Goal: Task Accomplishment & Management: Manage account settings

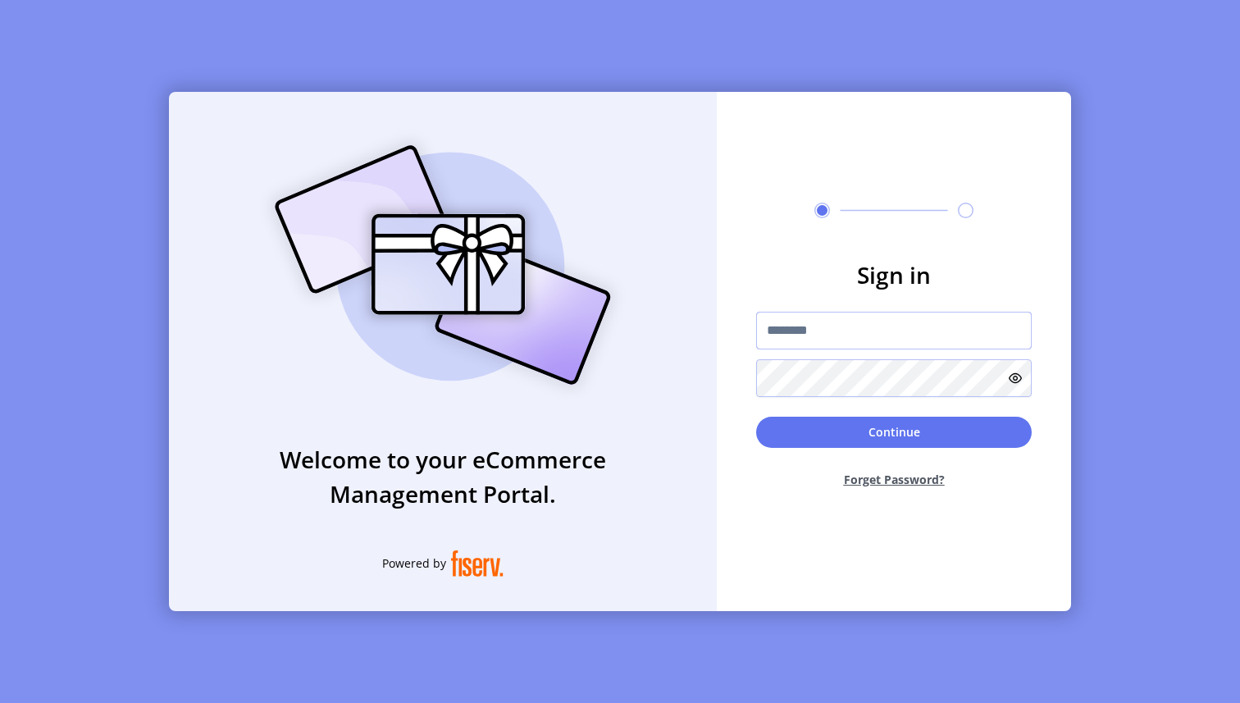
click at [847, 331] on input "text" at bounding box center [894, 331] width 276 height 38
type input "*********"
click at [865, 431] on button "Continue" at bounding box center [894, 432] width 276 height 31
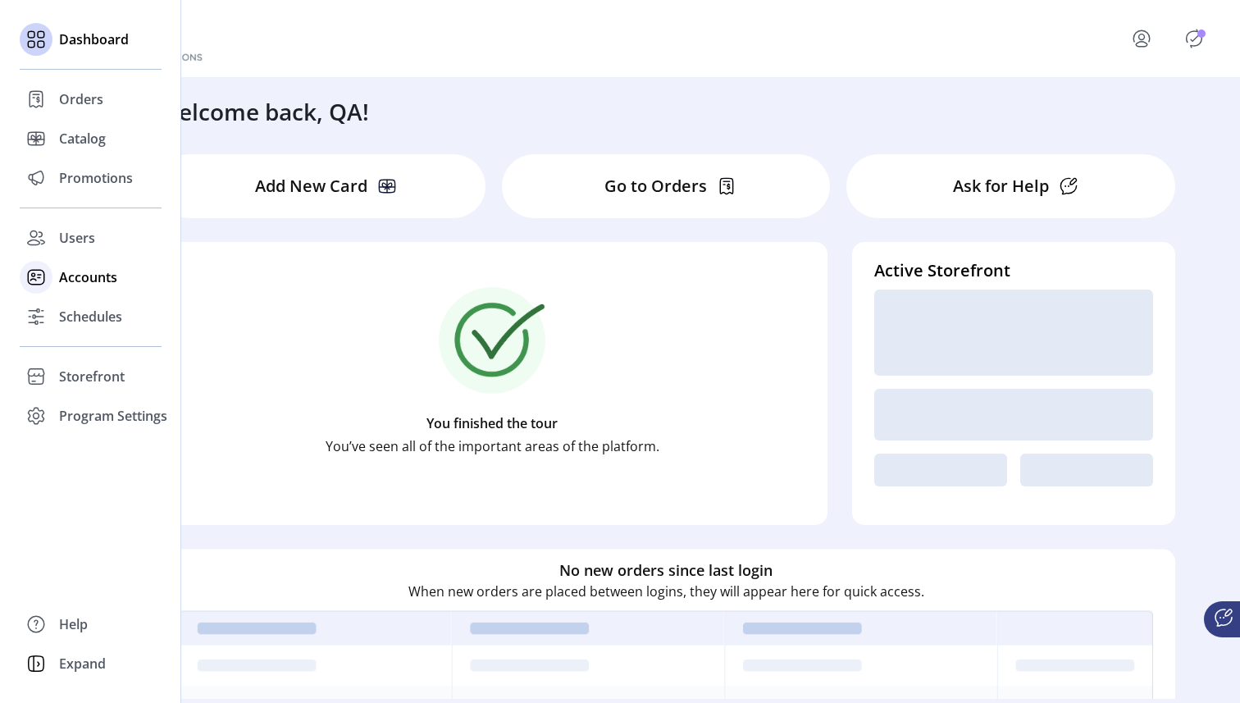
click at [48, 274] on icon at bounding box center [36, 277] width 26 height 26
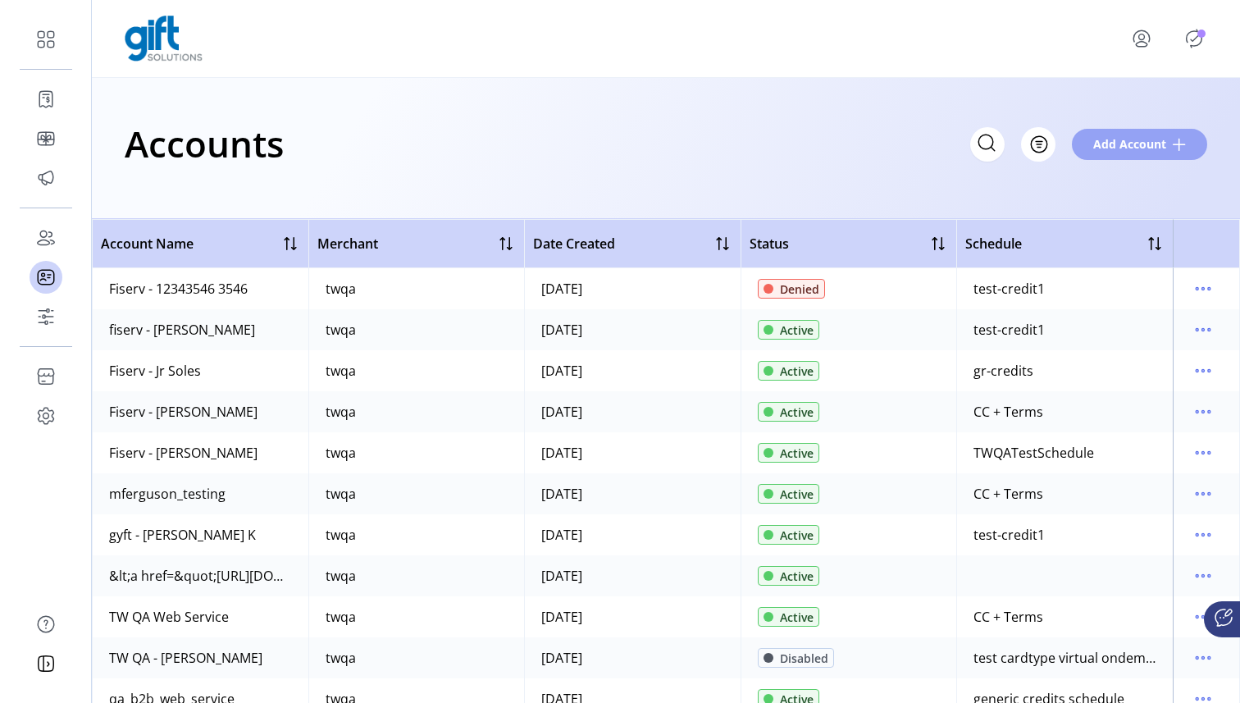
click at [1094, 150] on span "Add Account" at bounding box center [1129, 143] width 73 height 17
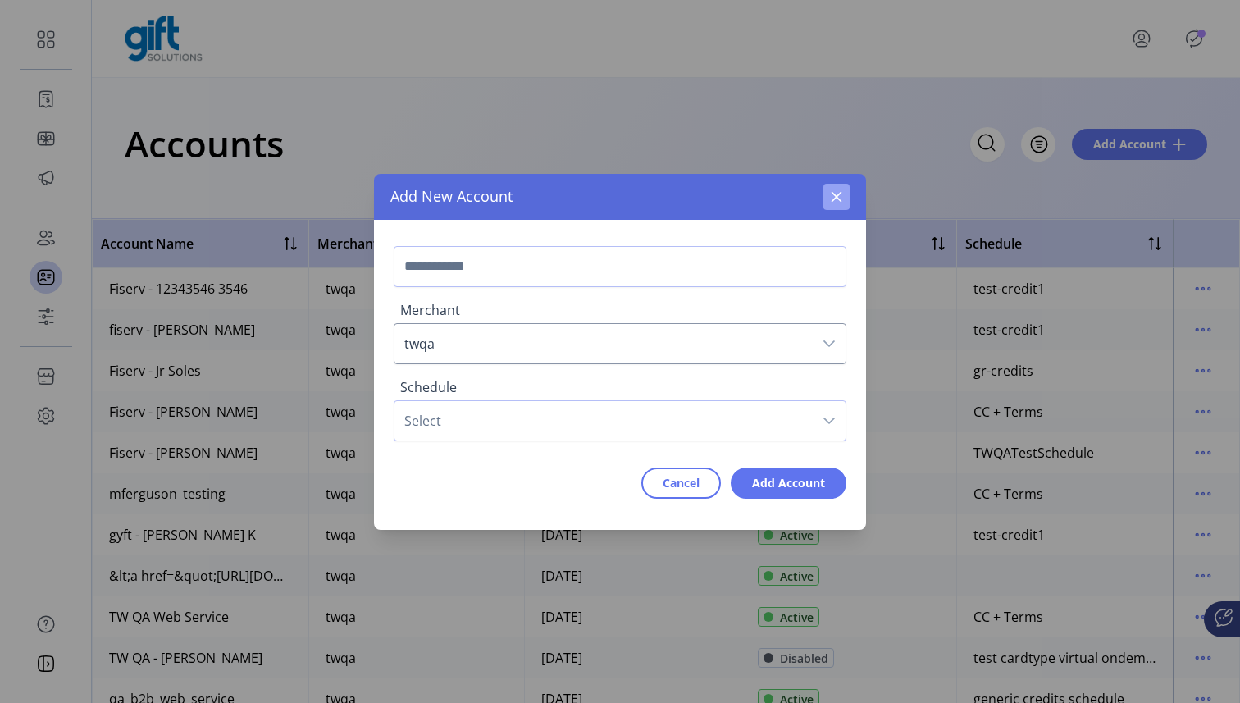
click at [833, 202] on icon "button" at bounding box center [836, 196] width 13 height 13
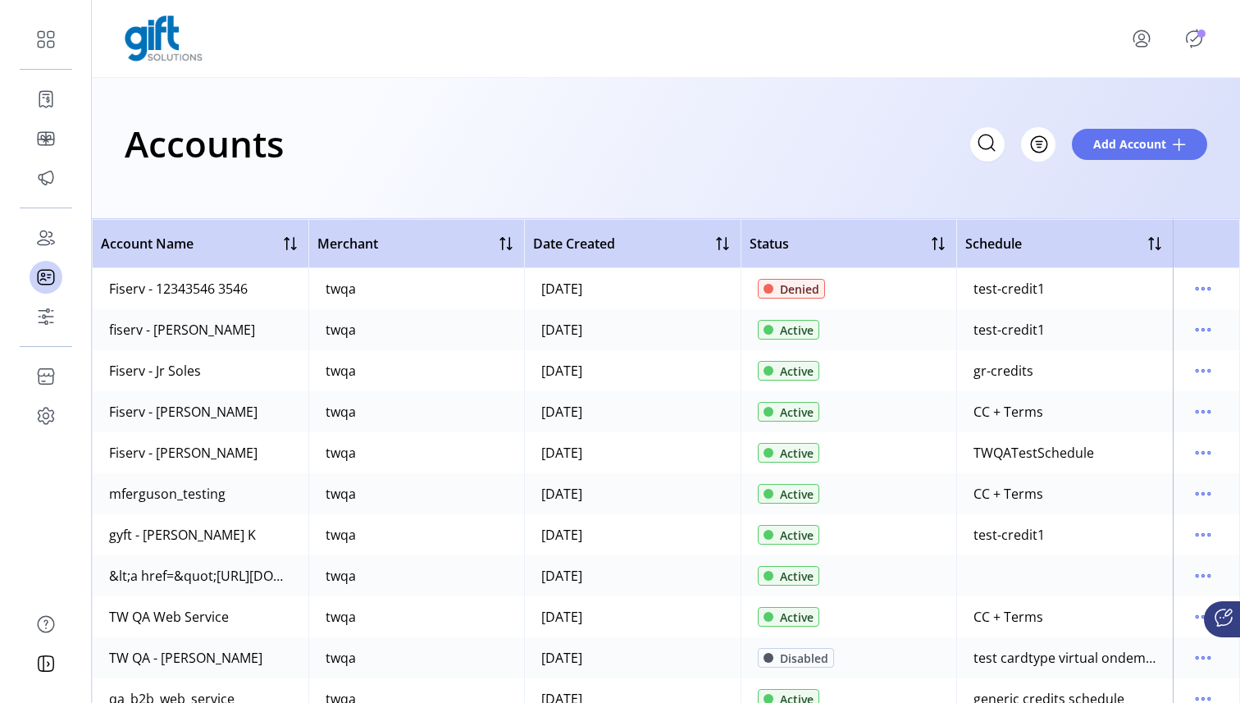
click at [1194, 37] on icon "Publisher Panel" at bounding box center [1194, 38] width 26 height 26
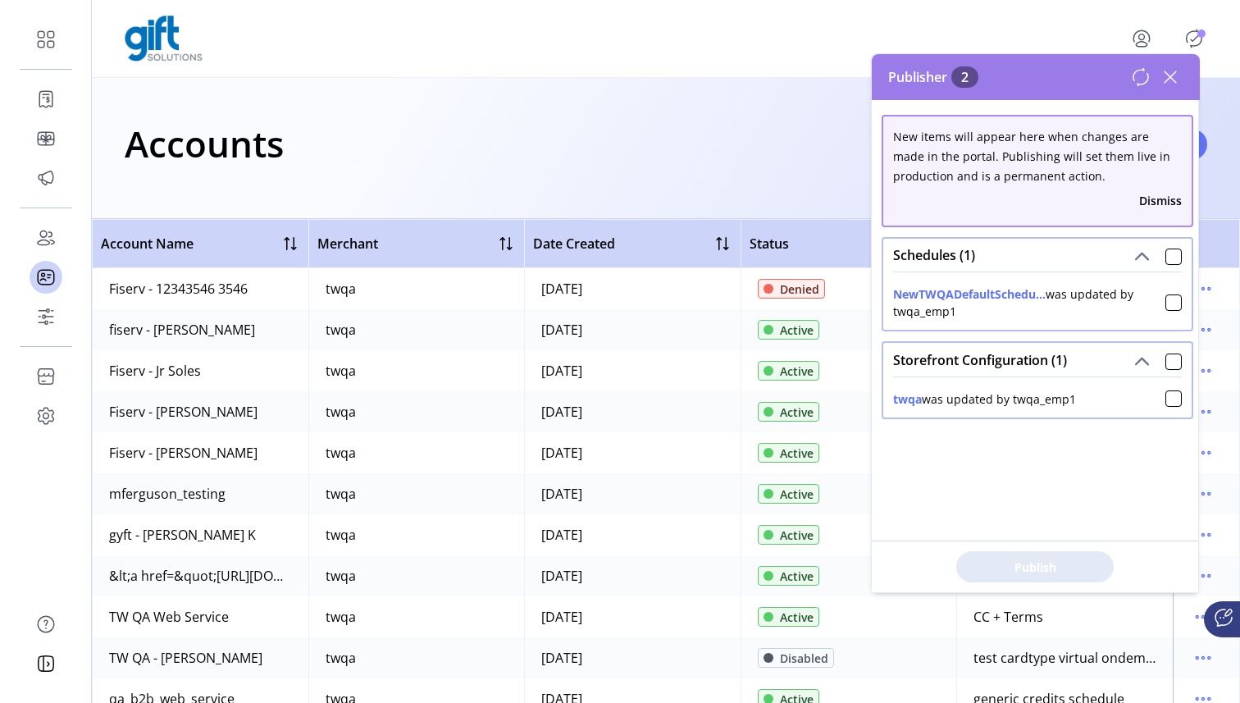
click at [816, 84] on div "Accounts Filter Add Account" at bounding box center [666, 148] width 1148 height 141
click at [1175, 74] on icon at bounding box center [1170, 77] width 26 height 26
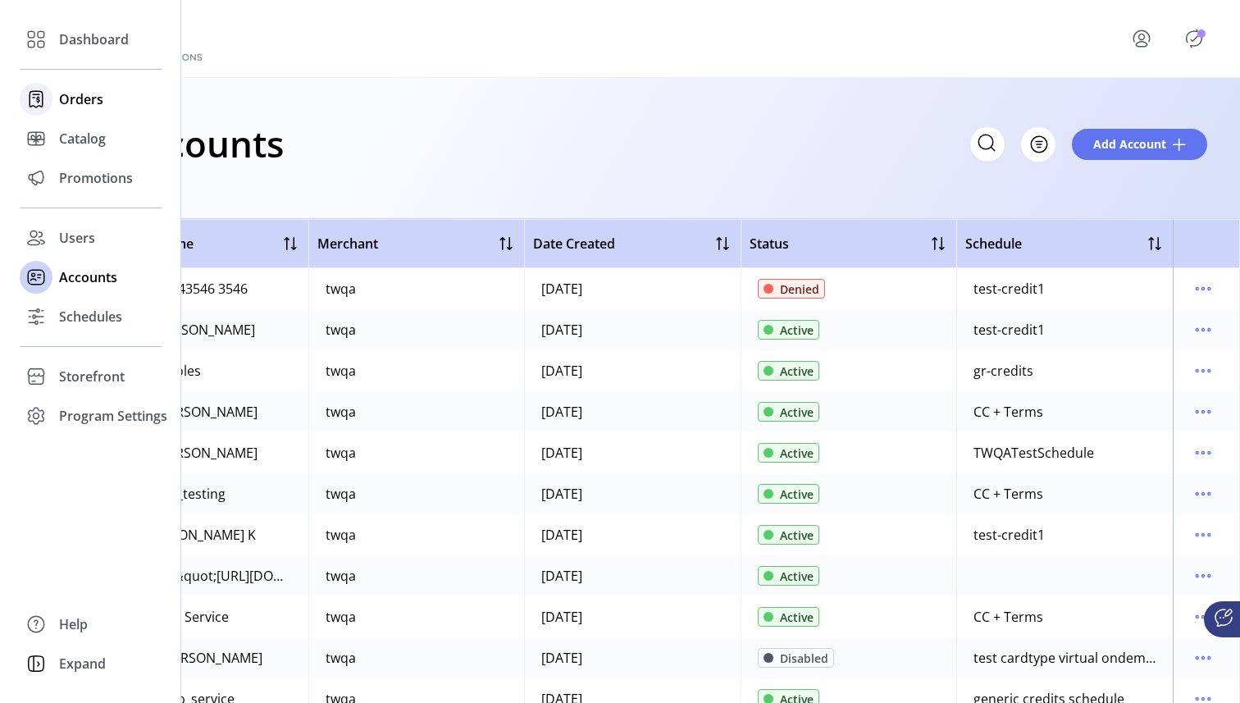
click at [34, 97] on icon at bounding box center [36, 99] width 26 height 26
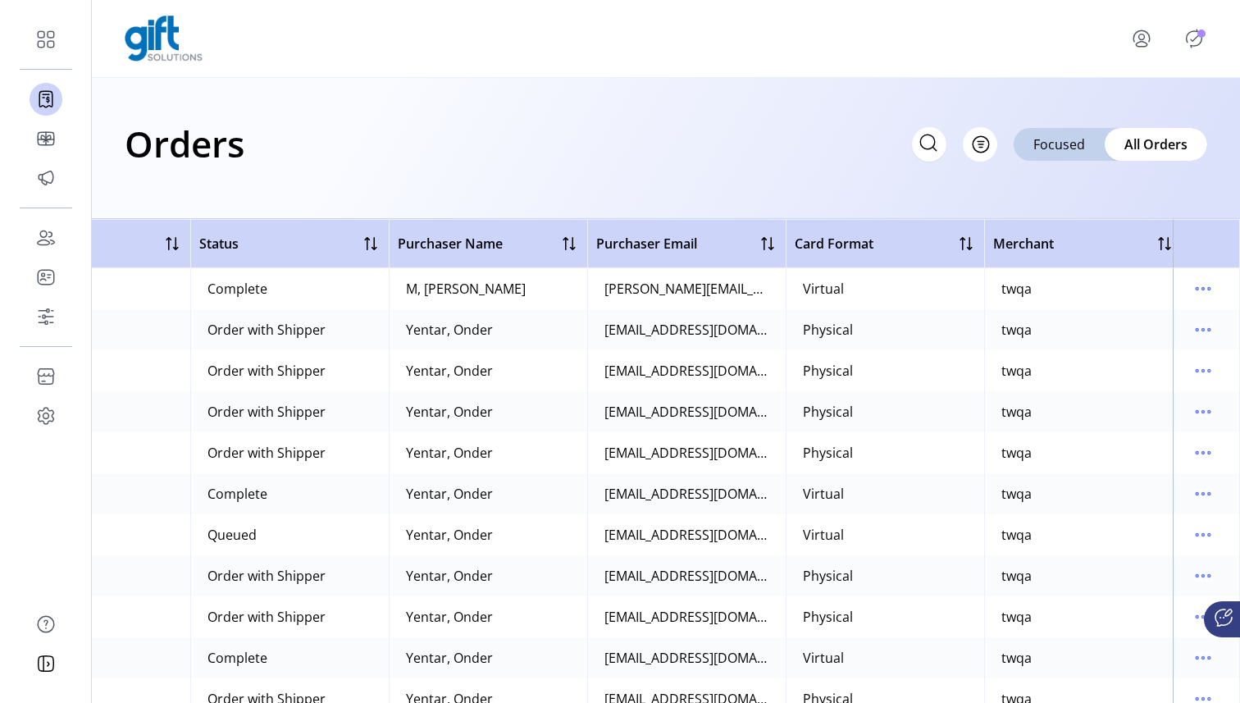
scroll to position [0, 317]
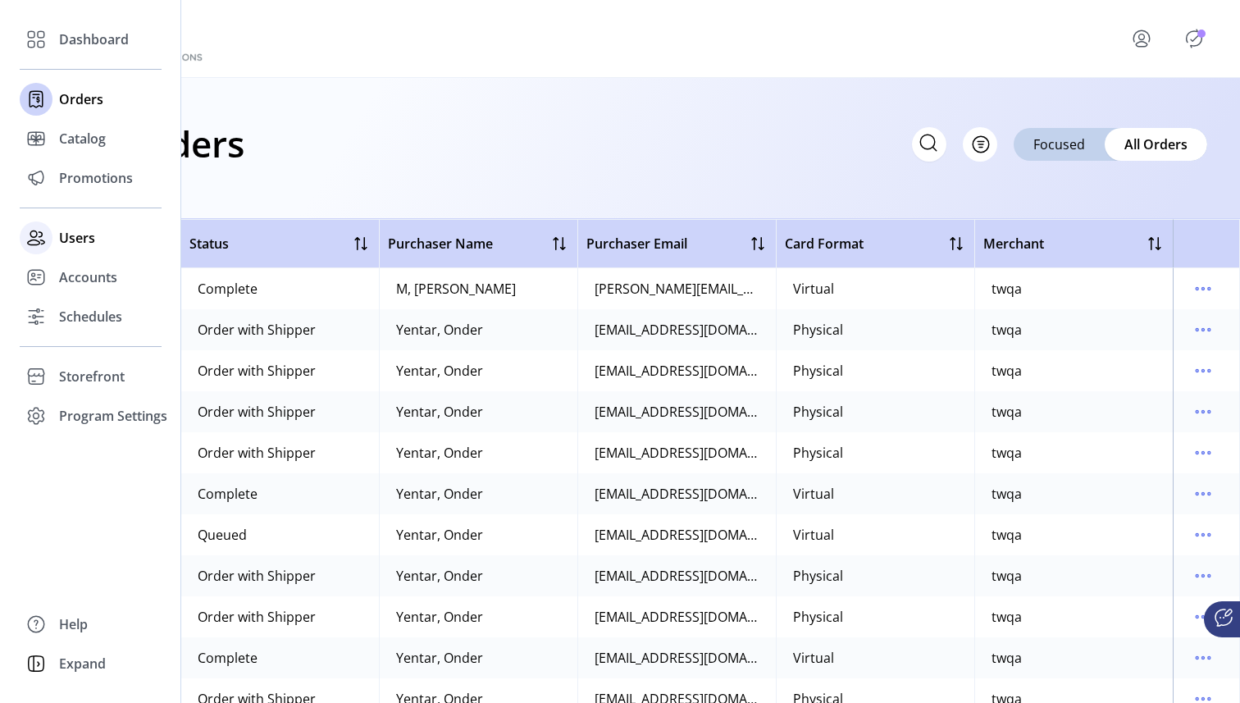
click at [36, 222] on div at bounding box center [36, 237] width 33 height 33
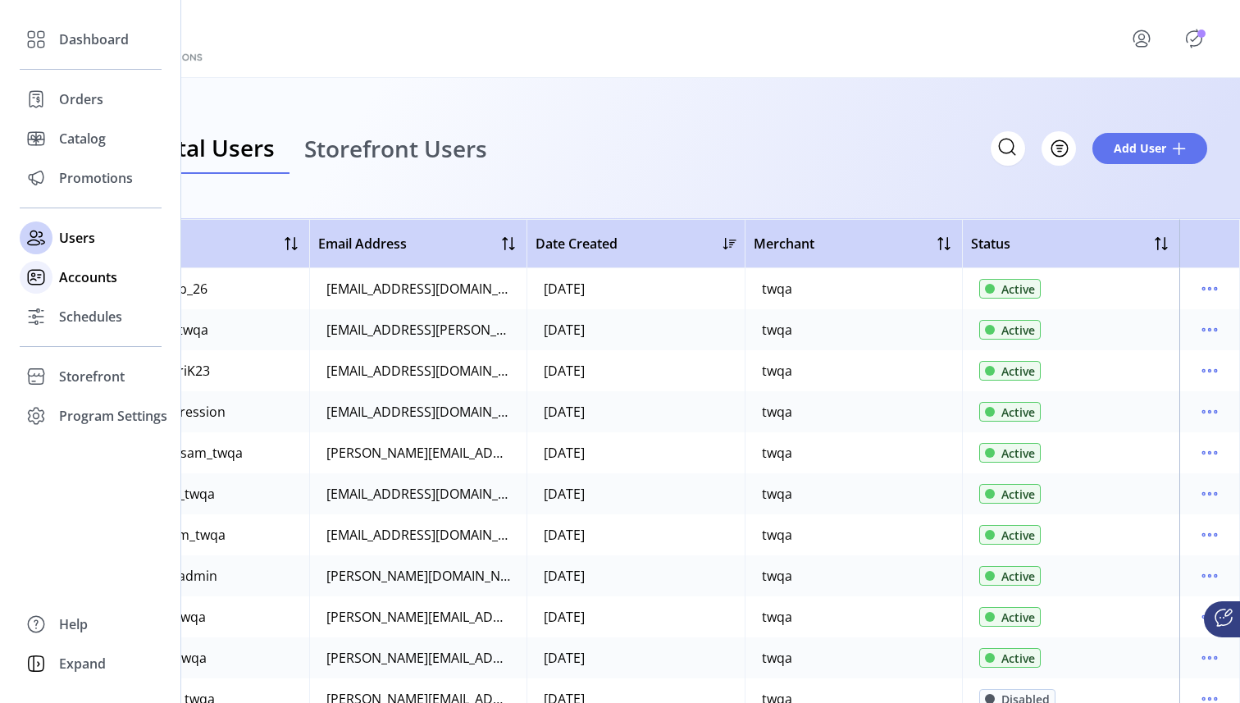
click at [40, 281] on icon at bounding box center [36, 277] width 26 height 26
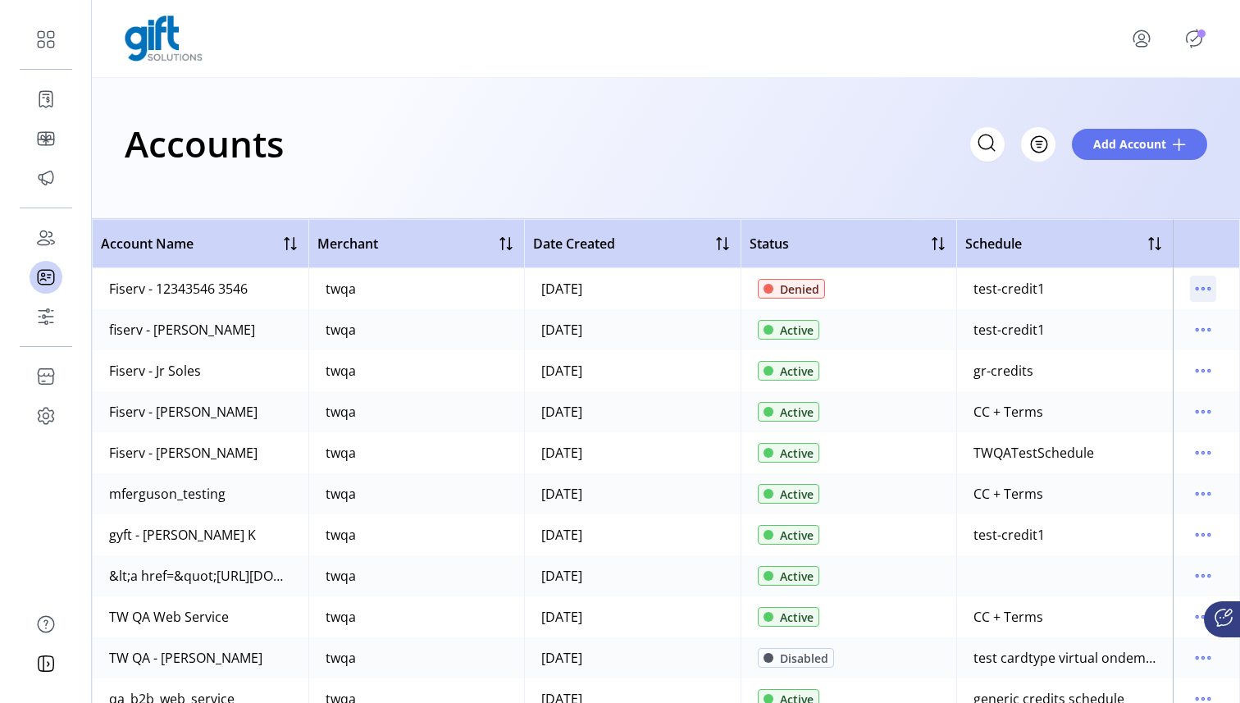
click at [1190, 294] on icon "menu" at bounding box center [1203, 289] width 26 height 26
click at [1154, 331] on link "View Details" at bounding box center [1126, 321] width 156 height 26
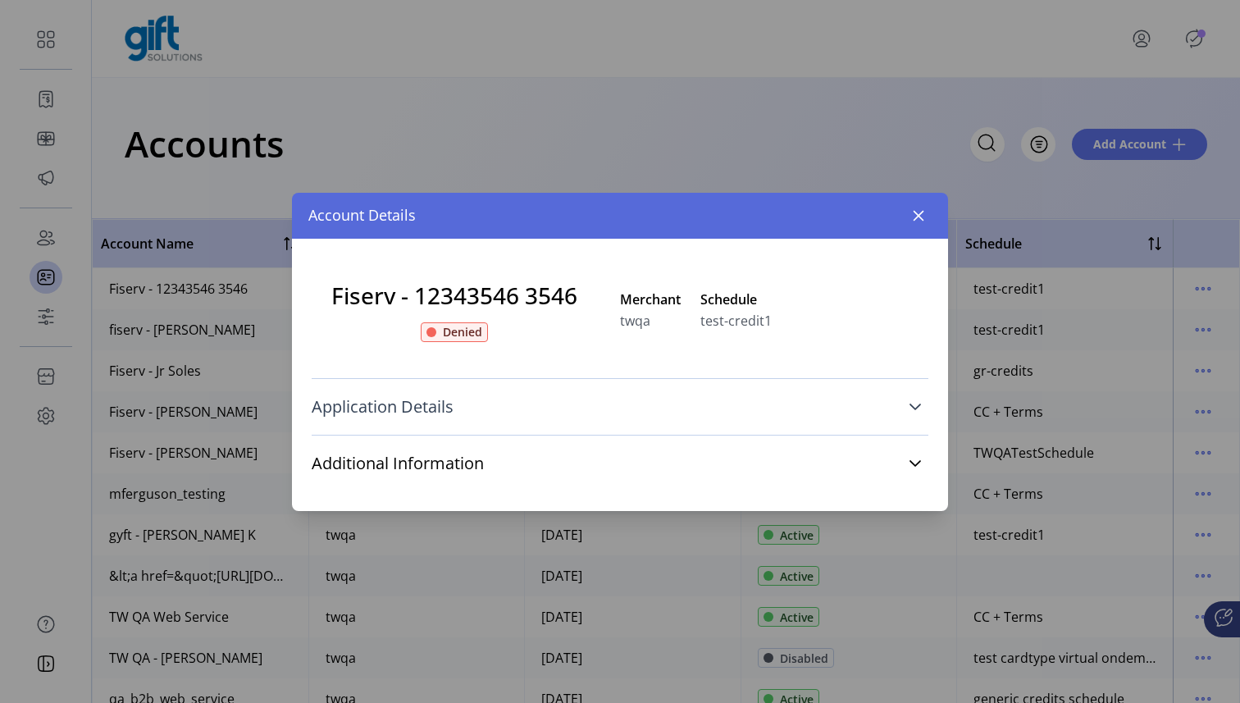
click at [714, 409] on link "Application Details" at bounding box center [620, 407] width 617 height 36
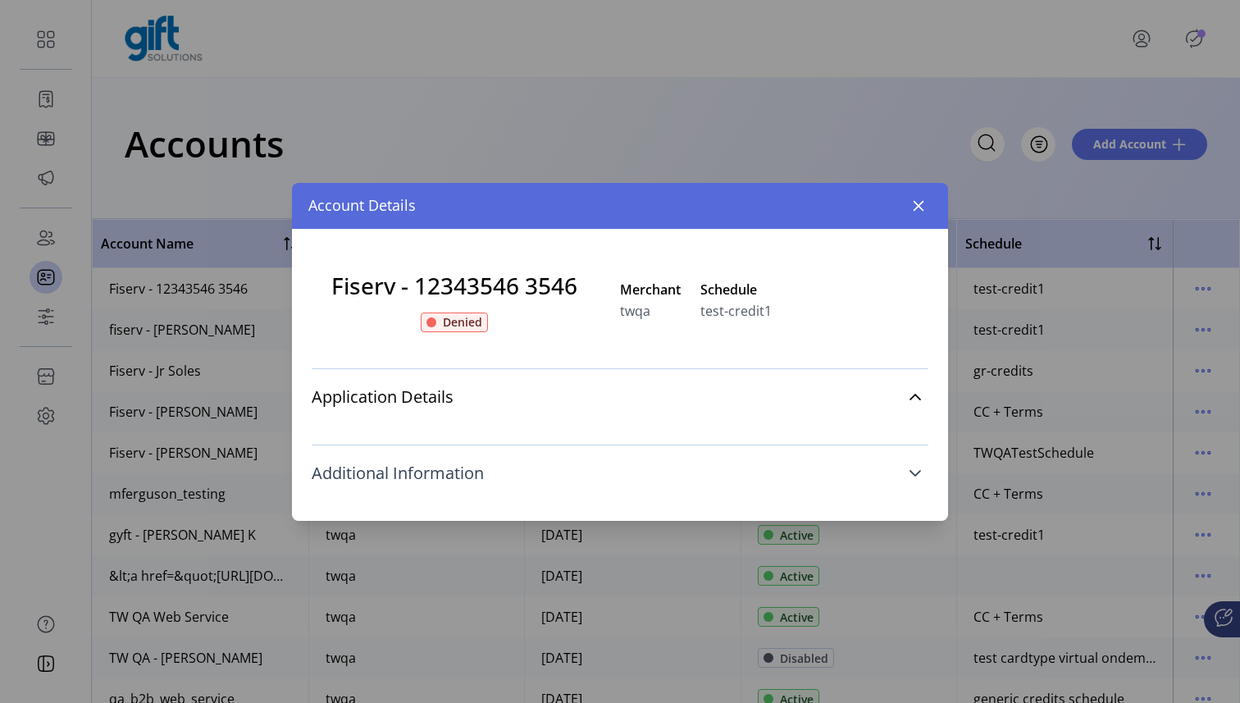
click at [698, 469] on link "Additional Information" at bounding box center [620, 473] width 617 height 36
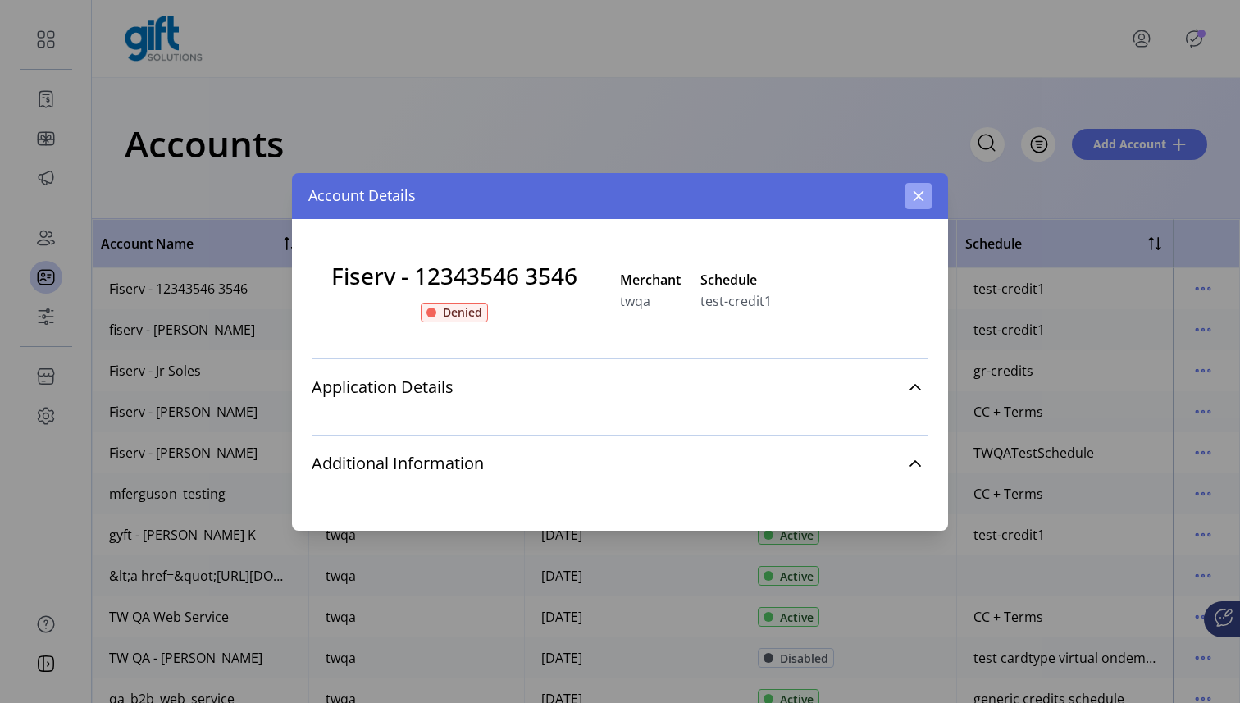
click at [917, 194] on icon "button" at bounding box center [918, 195] width 13 height 13
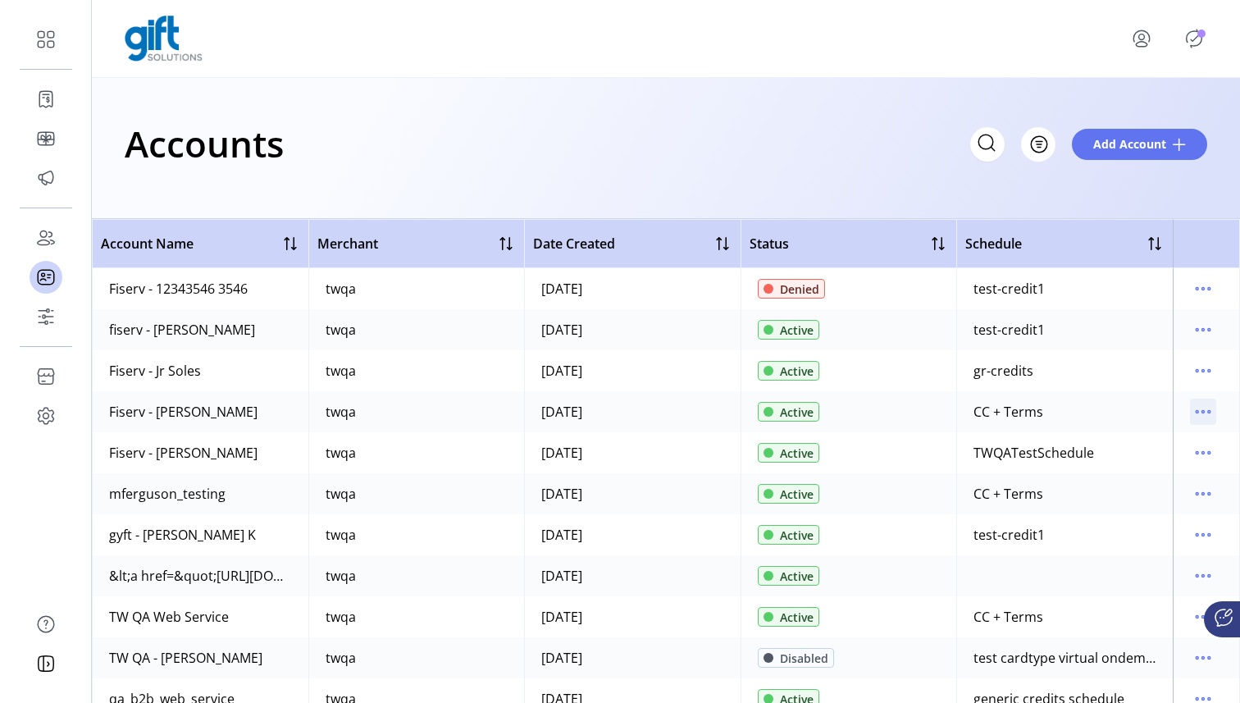
click at [1201, 411] on icon "menu" at bounding box center [1203, 412] width 26 height 26
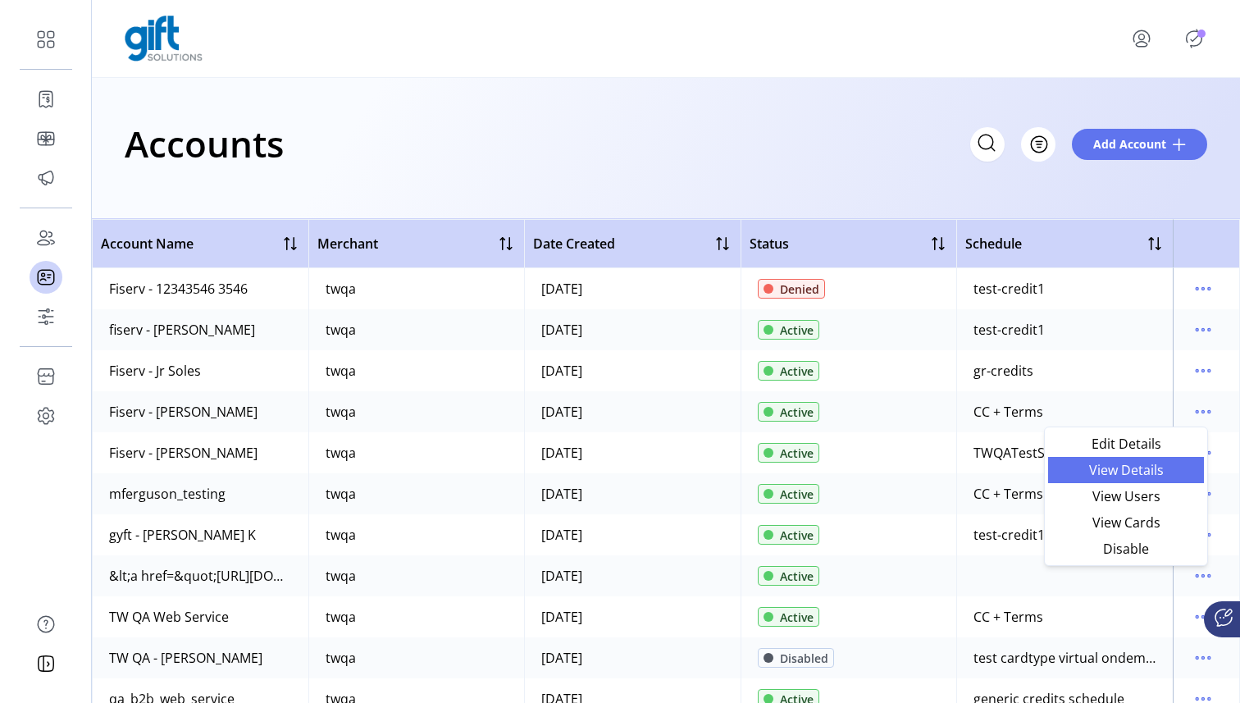
click at [1149, 470] on span "View Details" at bounding box center [1126, 469] width 136 height 13
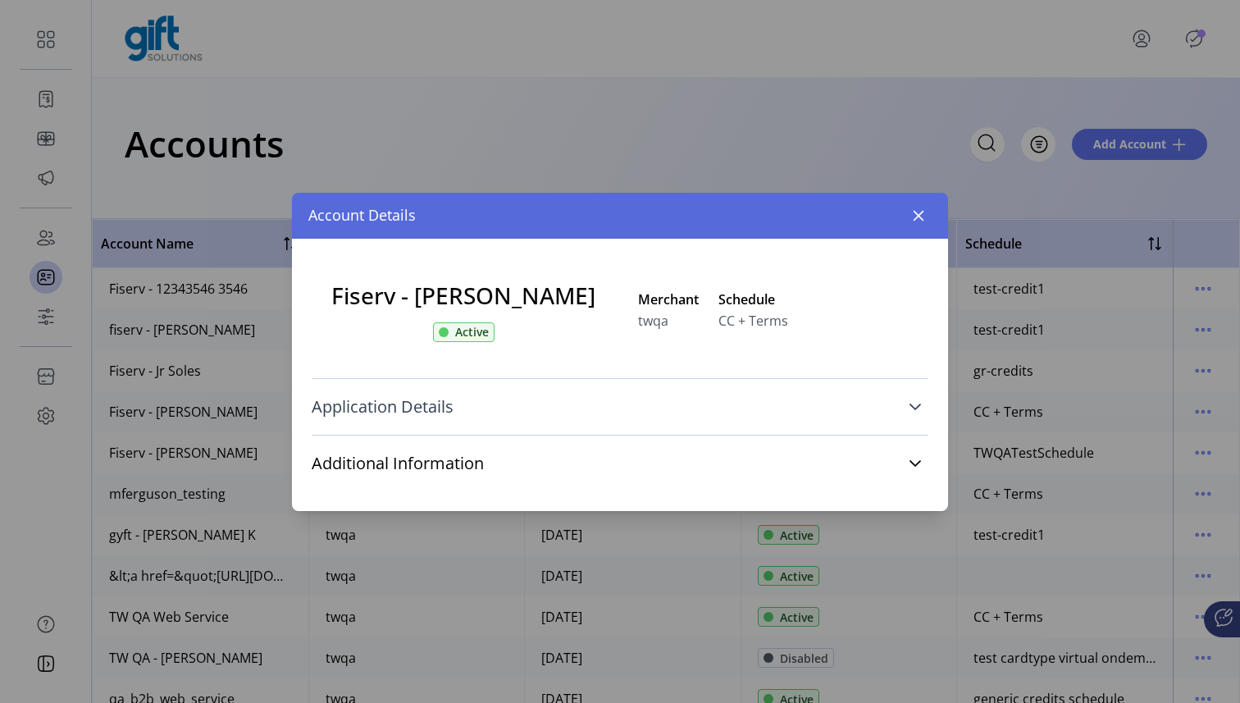
click at [644, 413] on link "Application Details" at bounding box center [620, 407] width 617 height 36
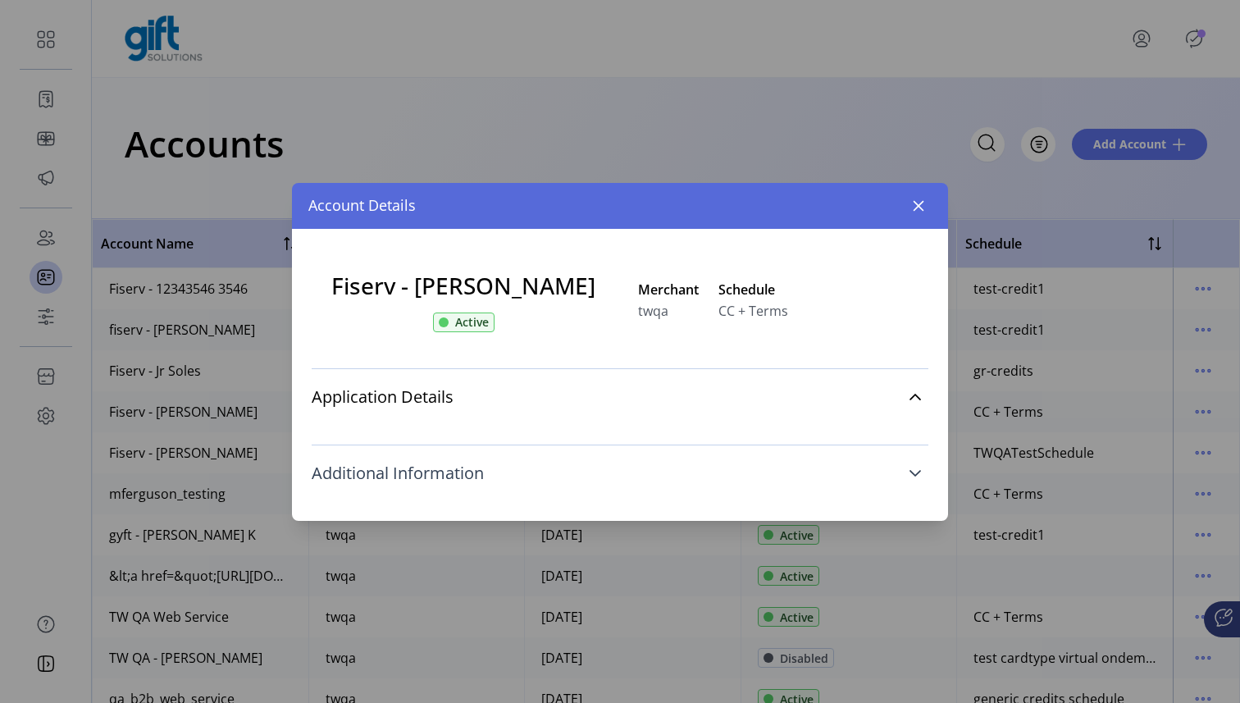
click at [618, 469] on link "Additional Information" at bounding box center [620, 473] width 617 height 36
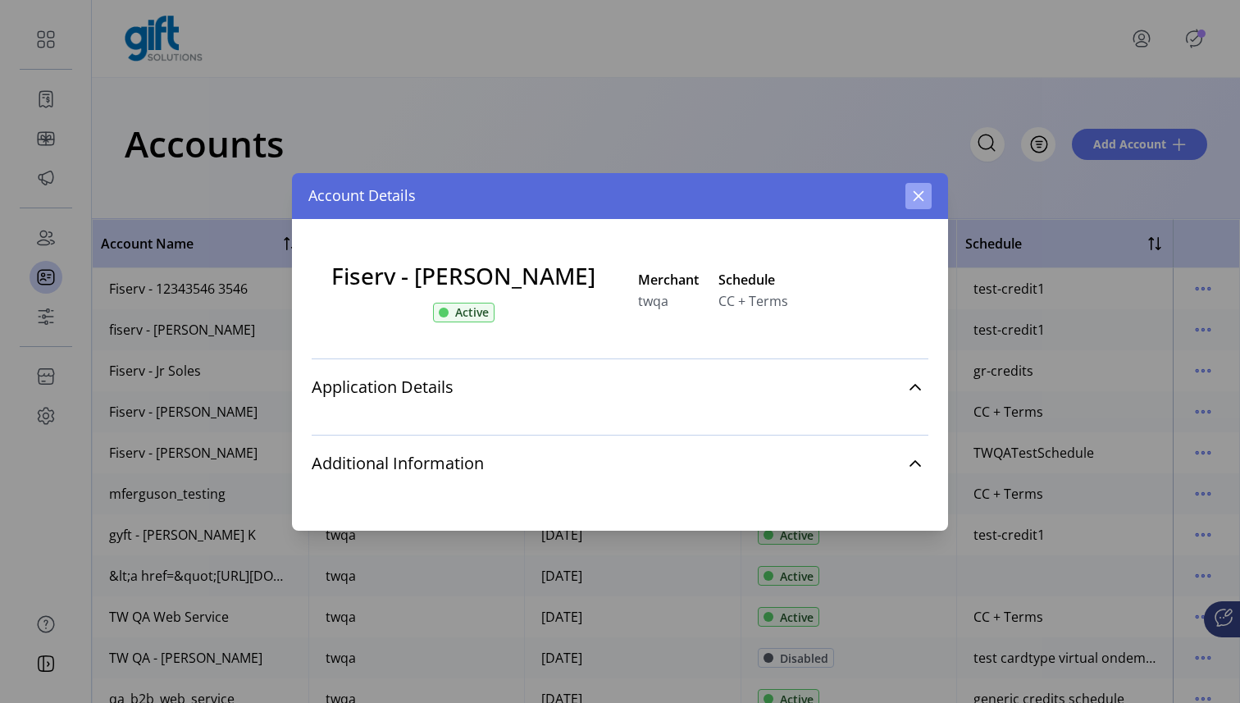
click at [915, 190] on icon "button" at bounding box center [918, 195] width 13 height 13
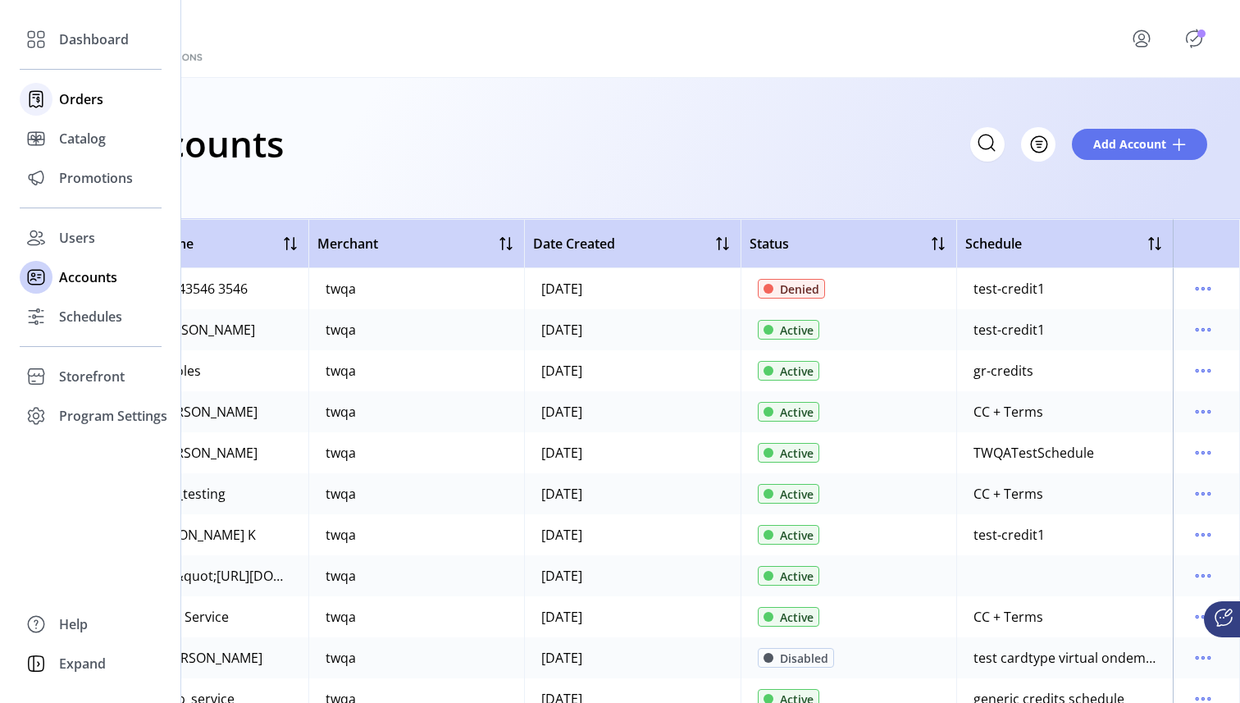
click at [31, 103] on icon at bounding box center [36, 99] width 26 height 26
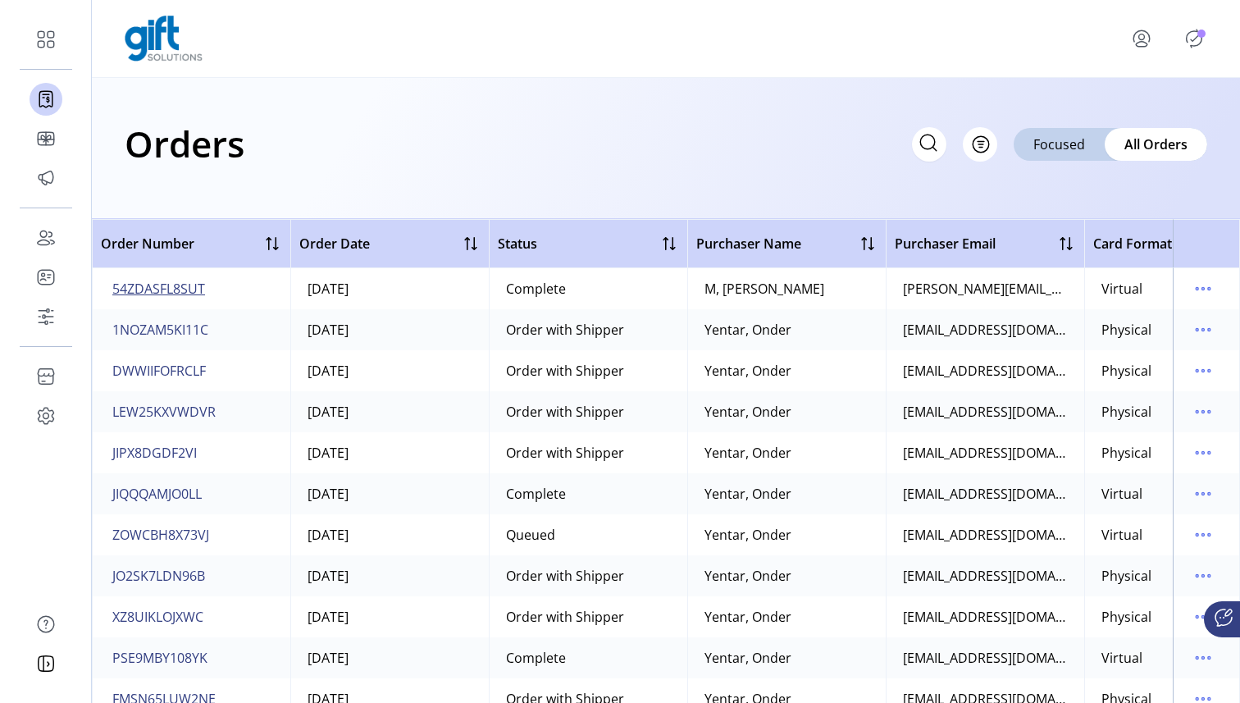
click at [162, 292] on span "54ZDASFL8SUT" at bounding box center [158, 289] width 93 height 20
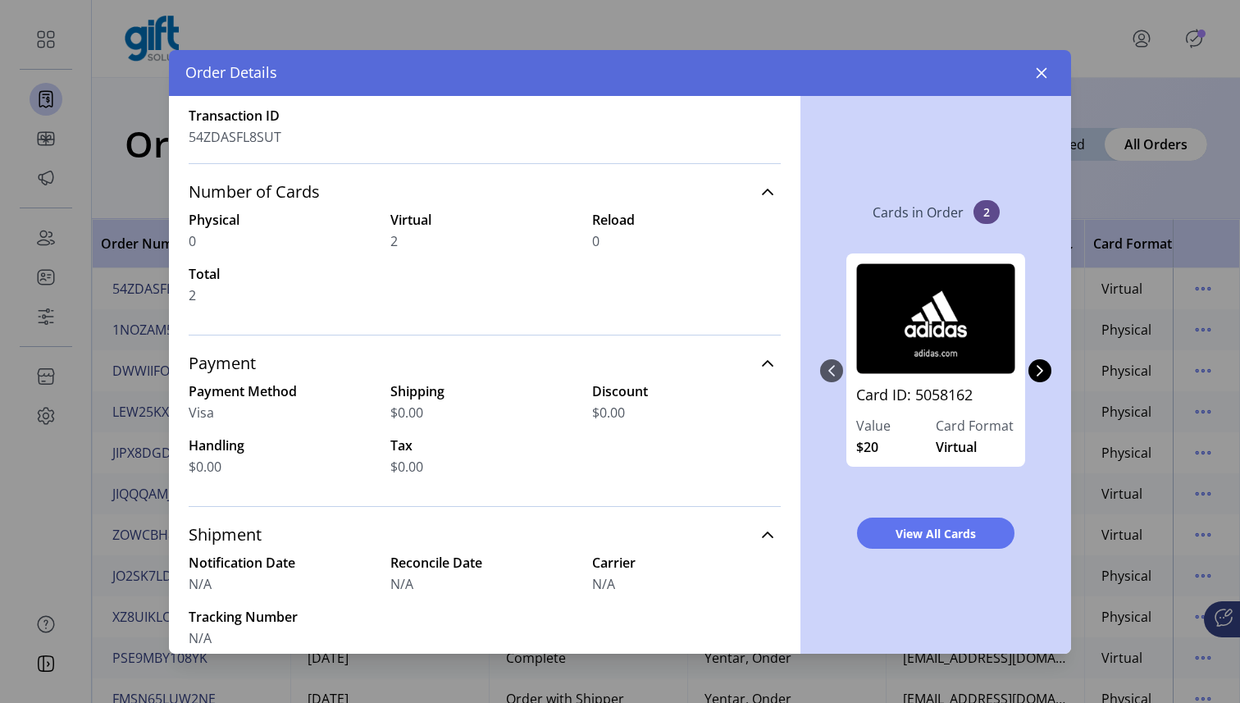
scroll to position [122, 0]
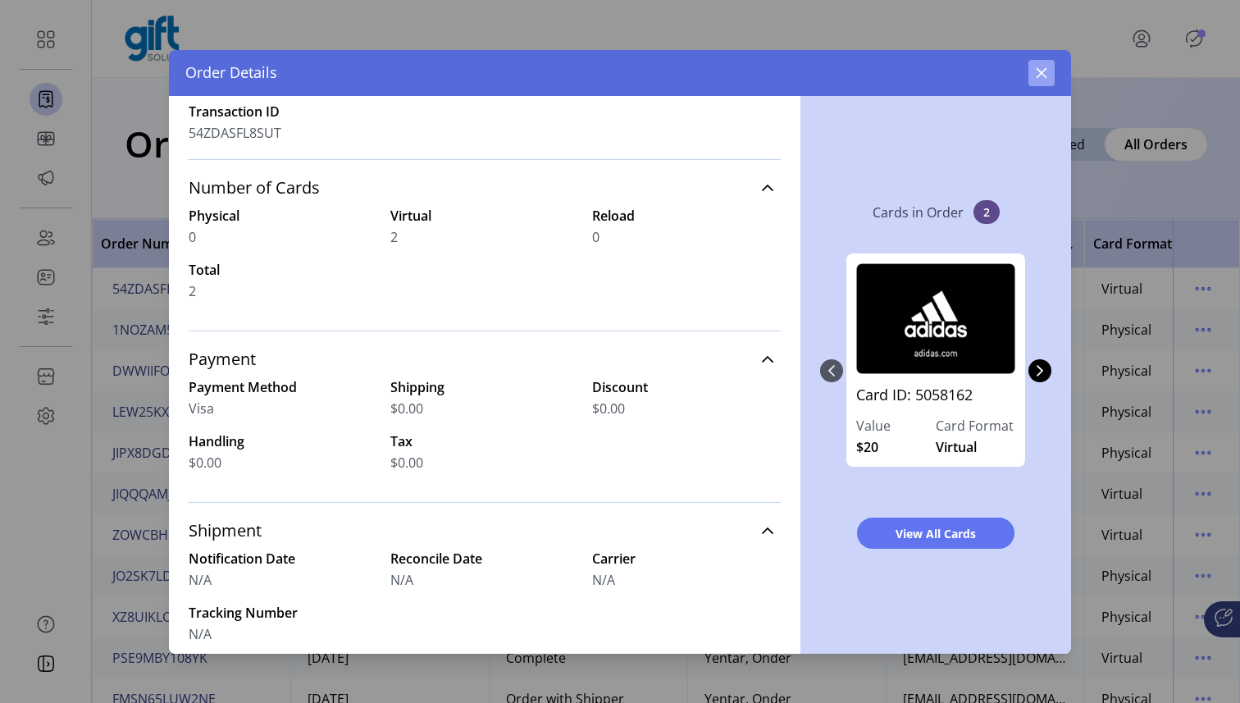
click at [1044, 73] on icon "button" at bounding box center [1041, 72] width 13 height 13
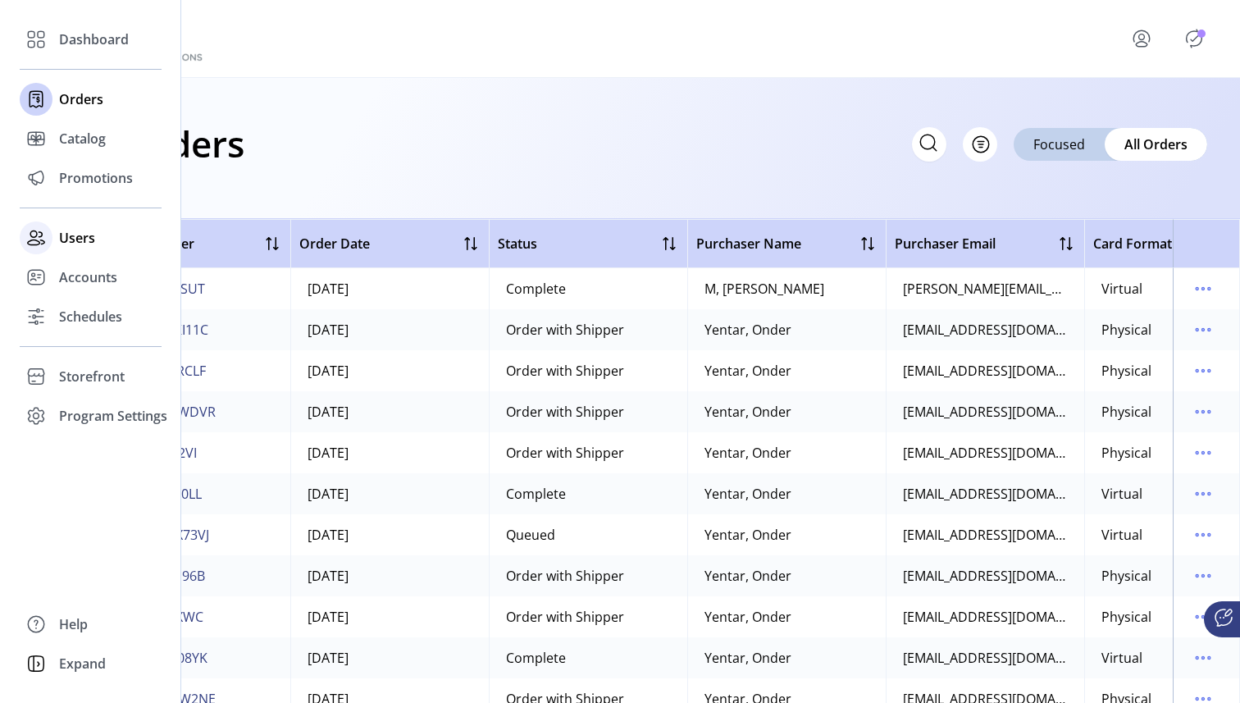
click at [37, 237] on icon at bounding box center [36, 238] width 26 height 26
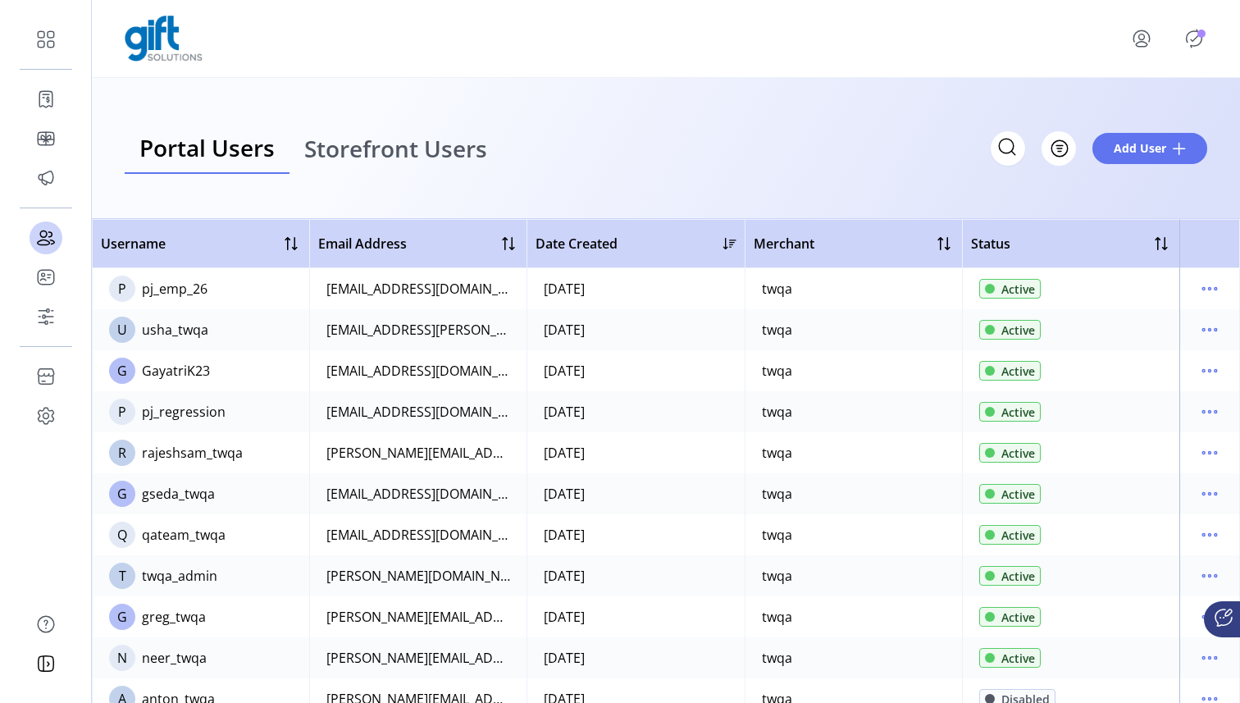
click at [404, 148] on span "Storefront Users" at bounding box center [395, 148] width 183 height 23
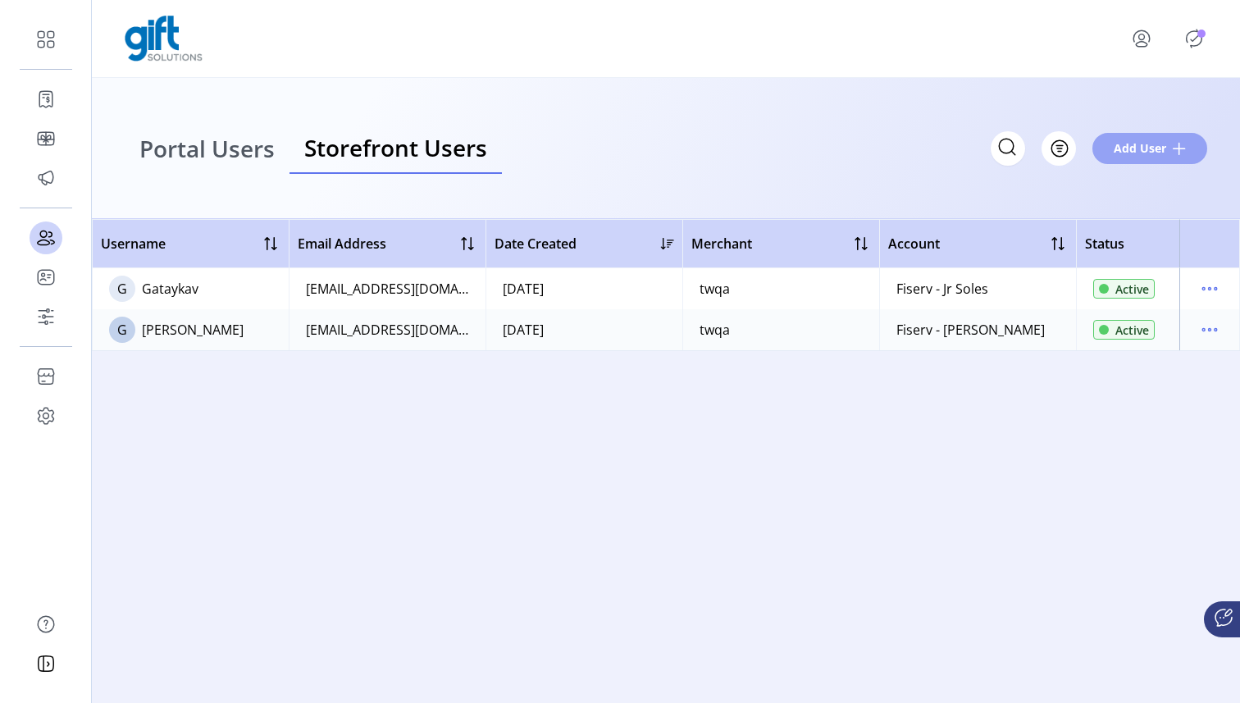
click at [1174, 150] on span at bounding box center [1179, 148] width 13 height 13
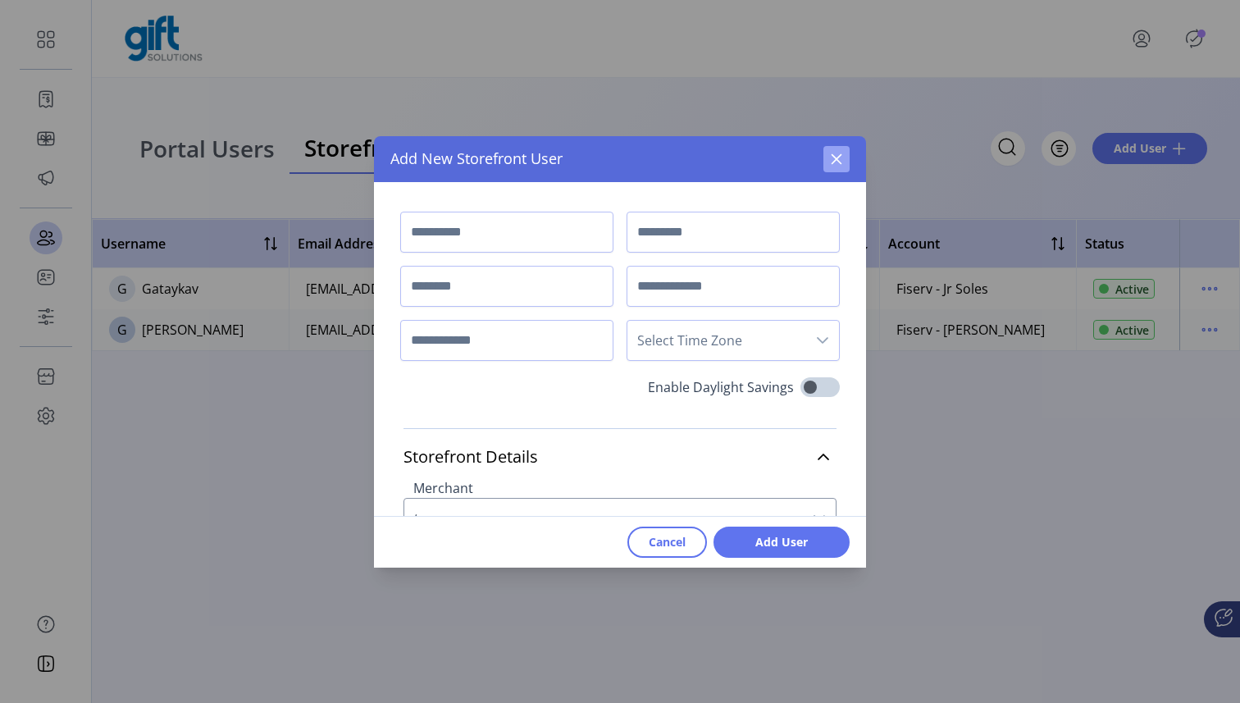
click at [832, 158] on icon "button" at bounding box center [836, 159] width 13 height 13
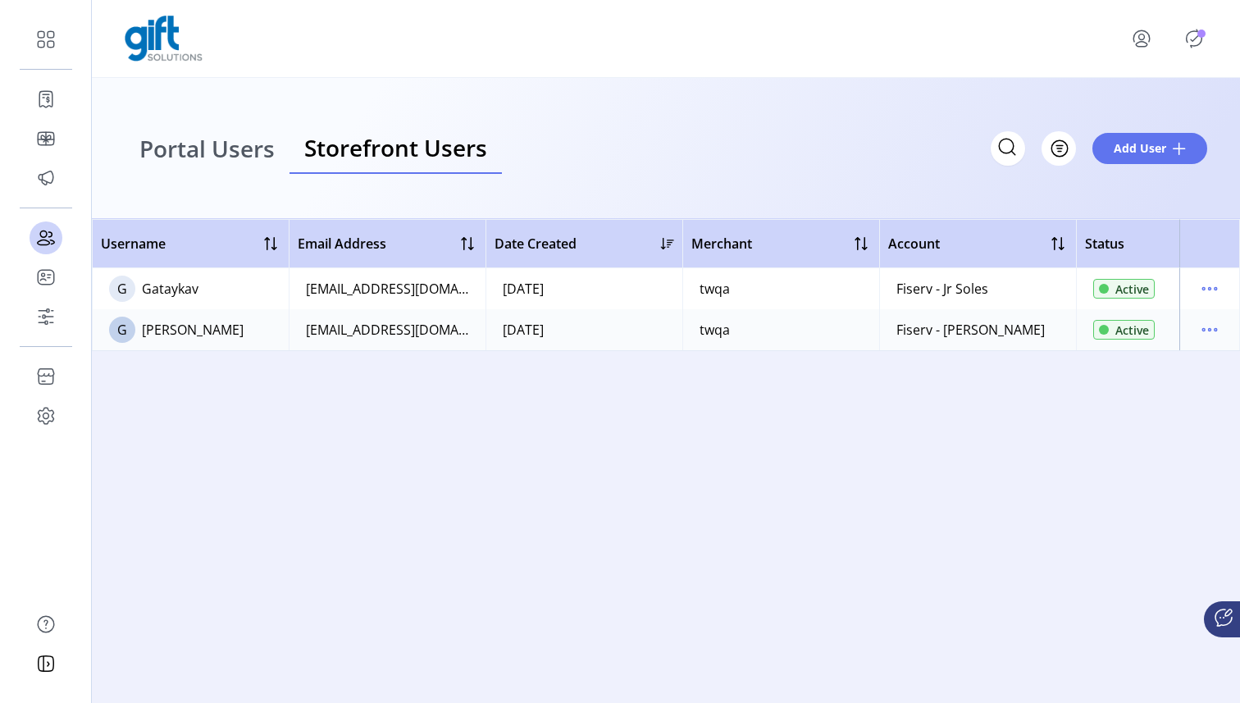
click at [358, 330] on div "[EMAIL_ADDRESS][DOMAIN_NAME]" at bounding box center [387, 330] width 163 height 20
click at [518, 427] on div "Username Email Address Date Created Merchant Account Status G Gataykav [EMAIL_A…" at bounding box center [666, 461] width 1148 height 484
click at [1121, 141] on span "Add User" at bounding box center [1140, 147] width 52 height 17
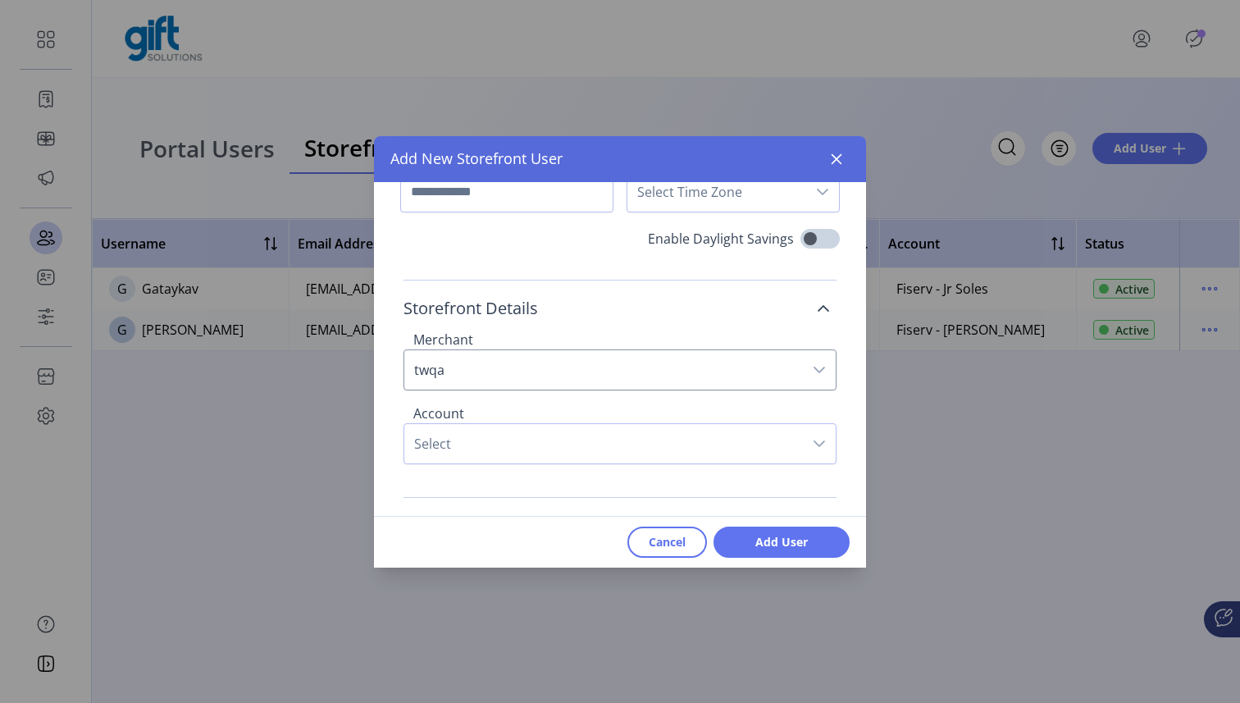
scroll to position [167, 0]
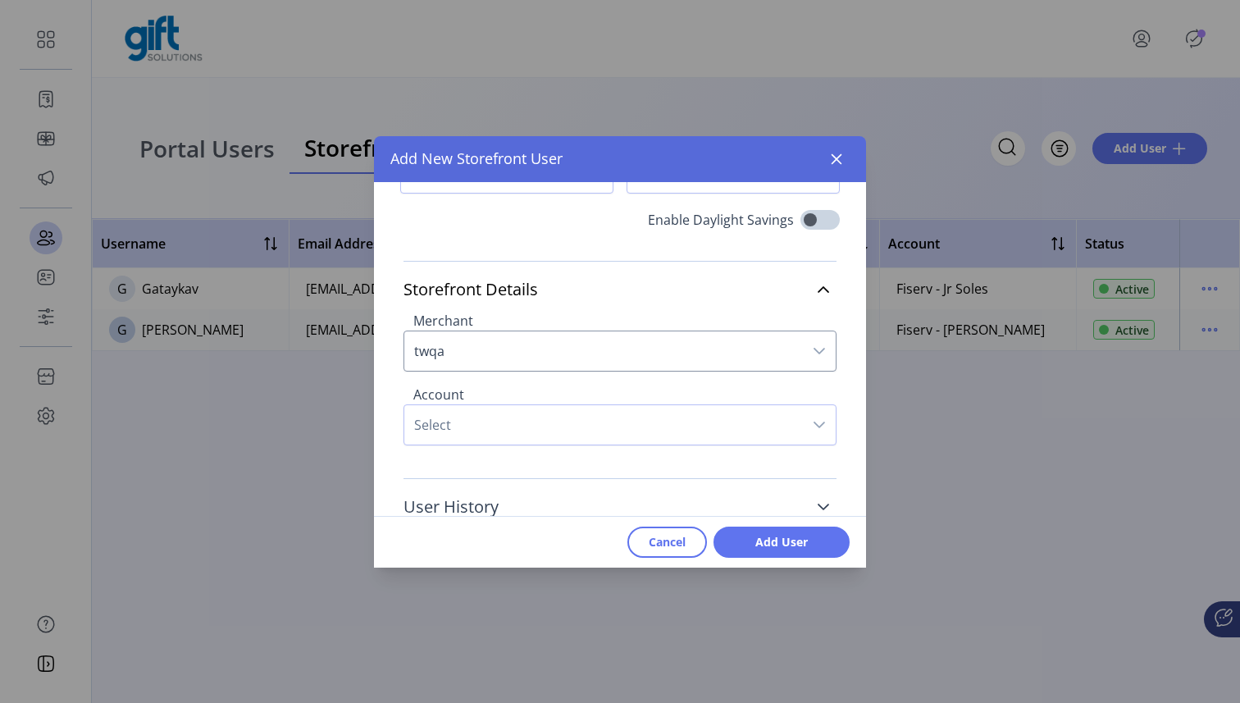
click at [652, 492] on link "User History" at bounding box center [620, 507] width 433 height 36
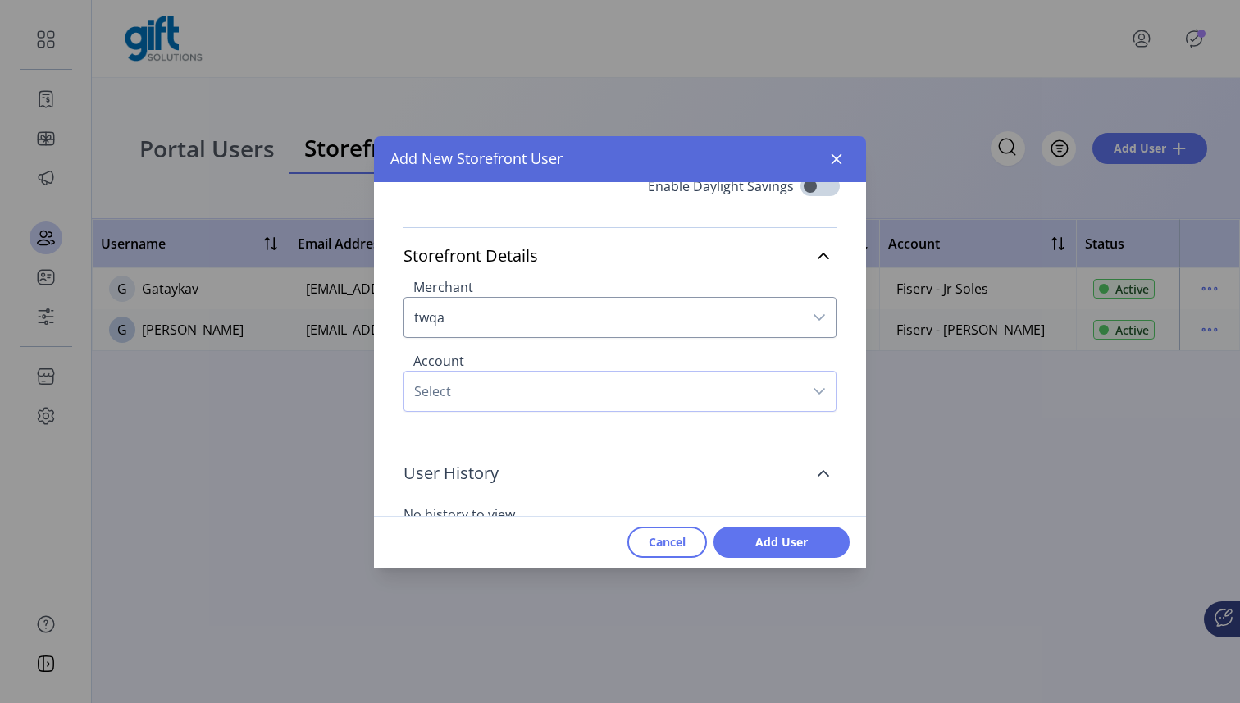
scroll to position [220, 0]
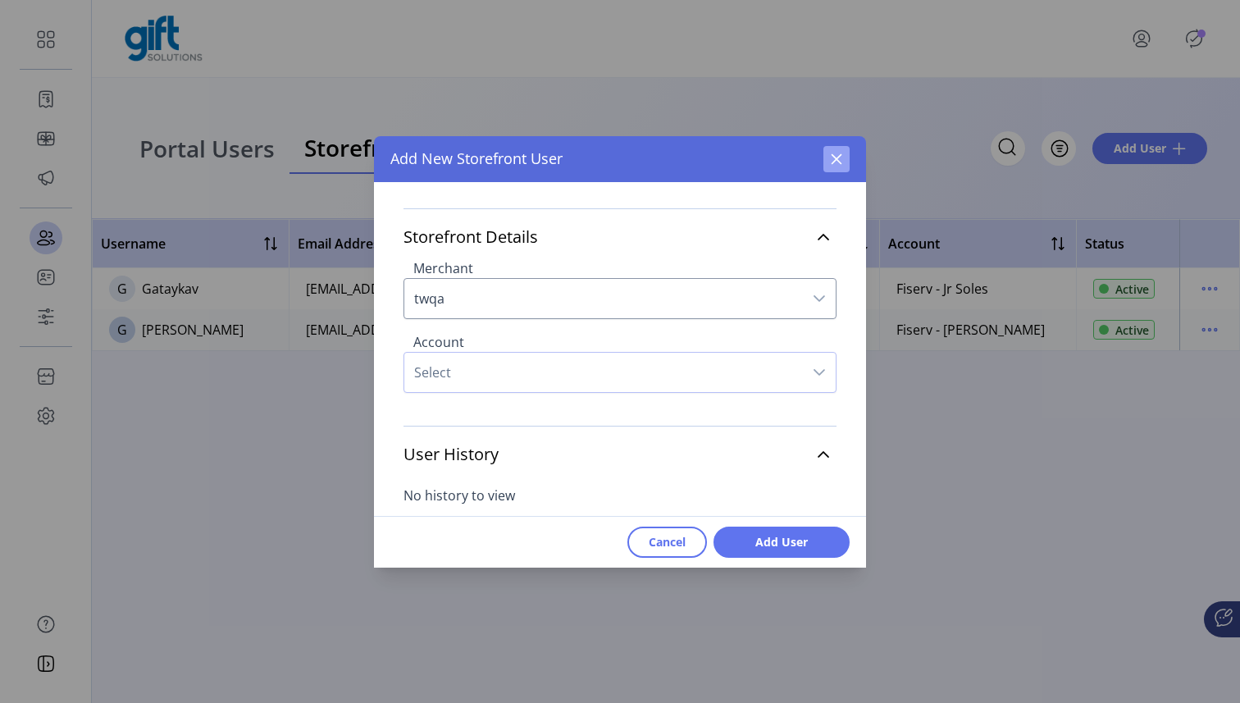
click at [837, 168] on button "button" at bounding box center [837, 159] width 26 height 26
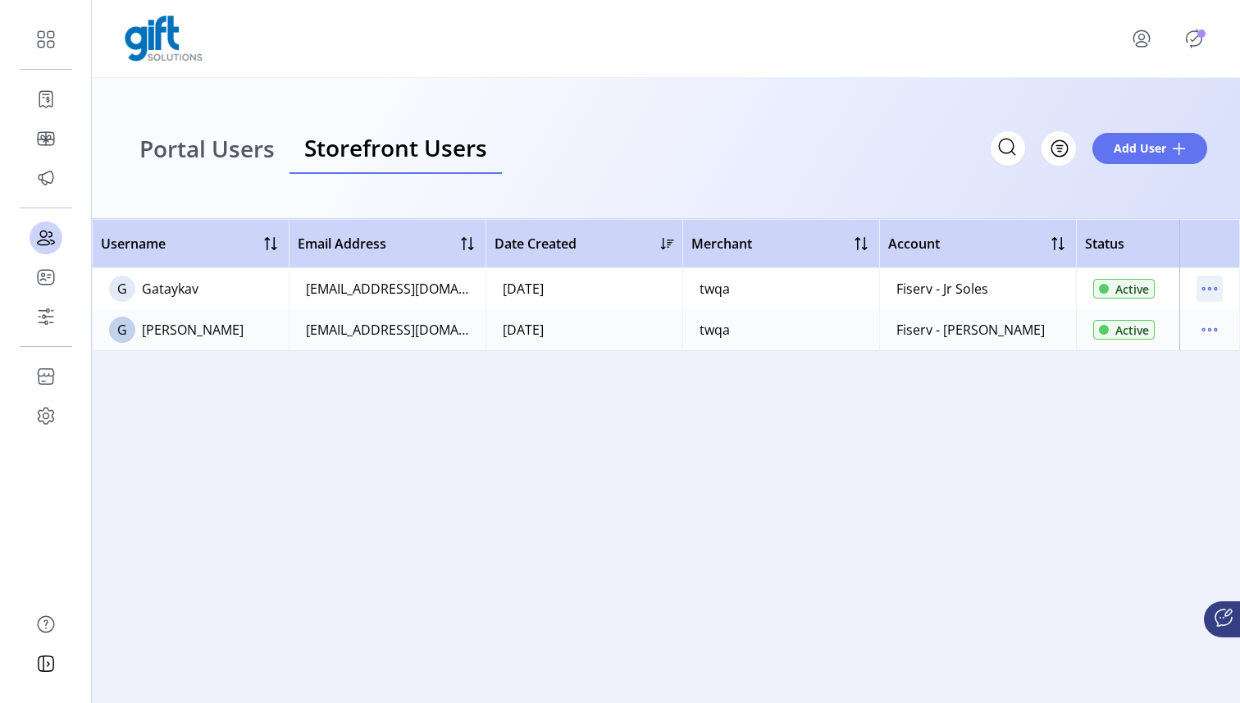
click at [1204, 294] on icon "menu" at bounding box center [1210, 289] width 26 height 26
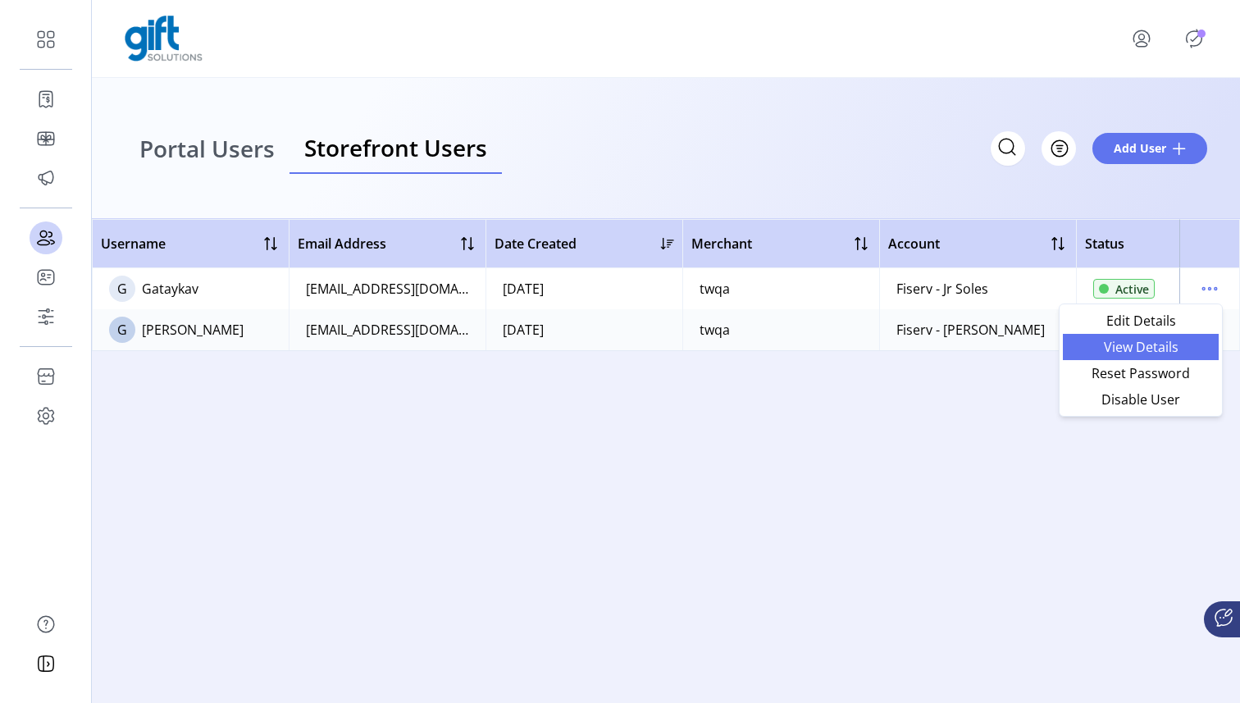
click at [1168, 350] on span "View Details" at bounding box center [1141, 346] width 136 height 13
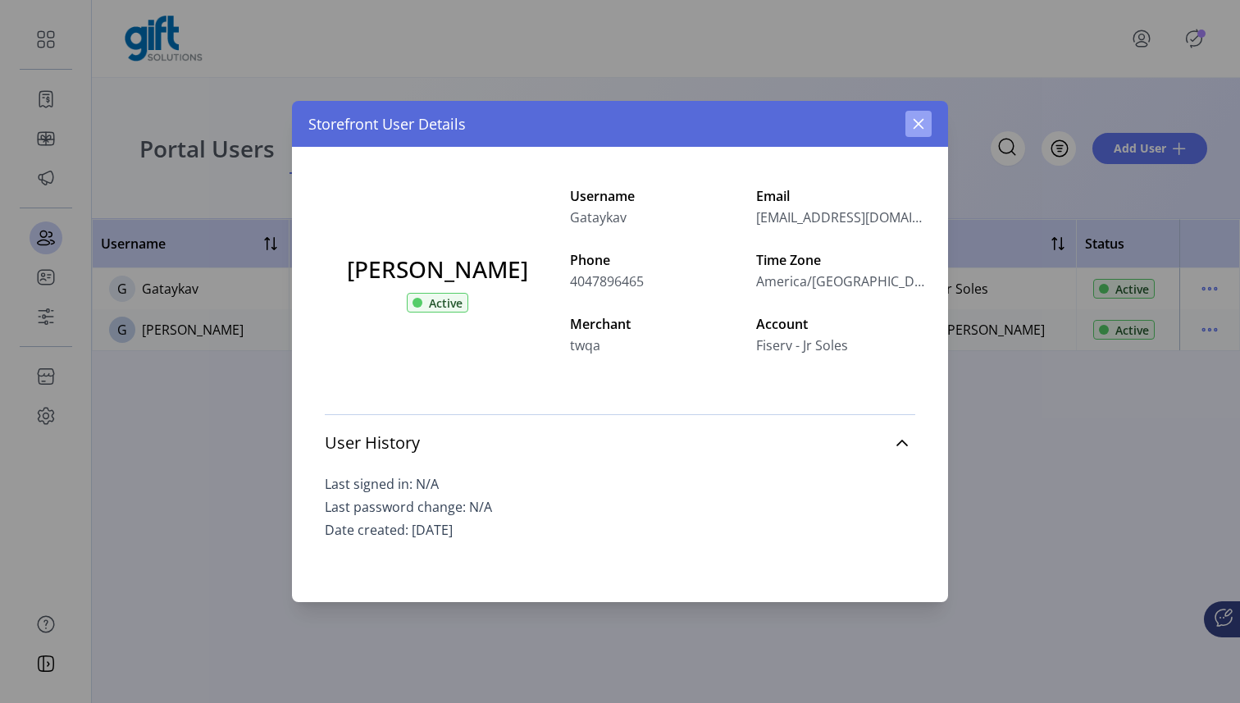
click at [908, 128] on button "button" at bounding box center [919, 124] width 26 height 26
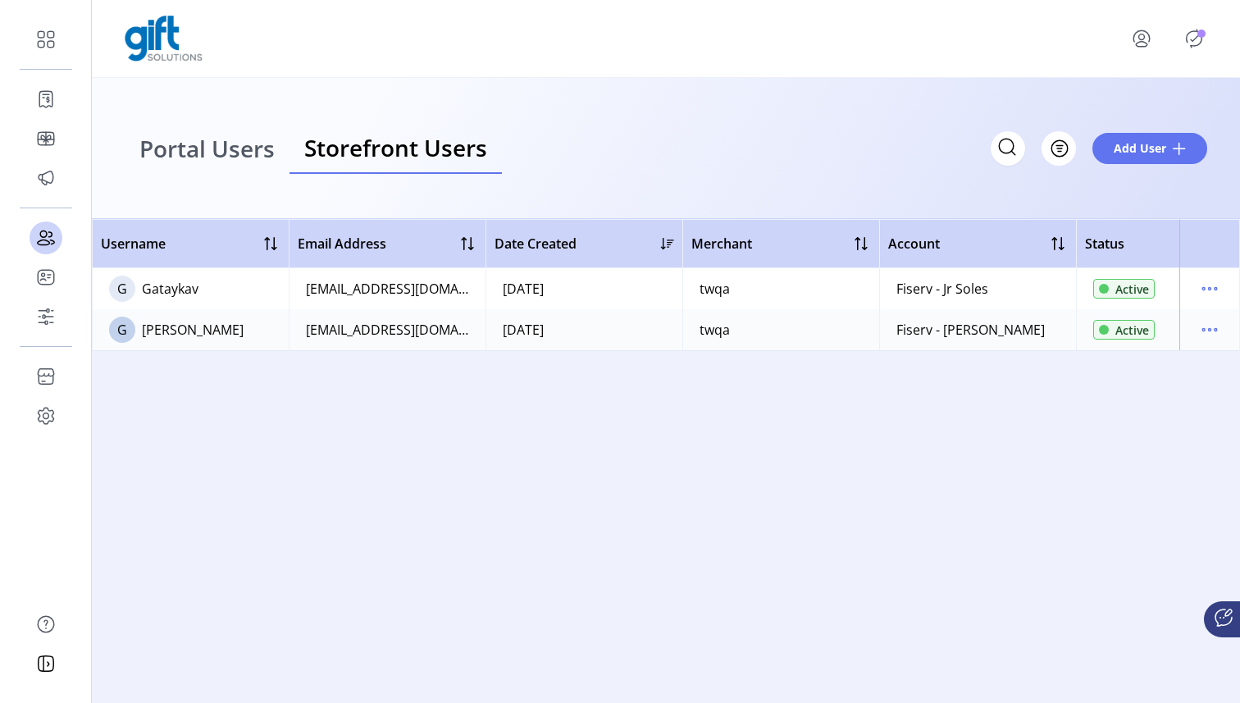
click at [1156, 43] on button "menu" at bounding box center [1145, 38] width 72 height 39
click at [1153, 39] on icon "menu" at bounding box center [1142, 38] width 26 height 26
click at [1130, 39] on icon "menu" at bounding box center [1142, 38] width 26 height 26
click at [1139, 108] on span "Sign Out" at bounding box center [1109, 109] width 123 height 13
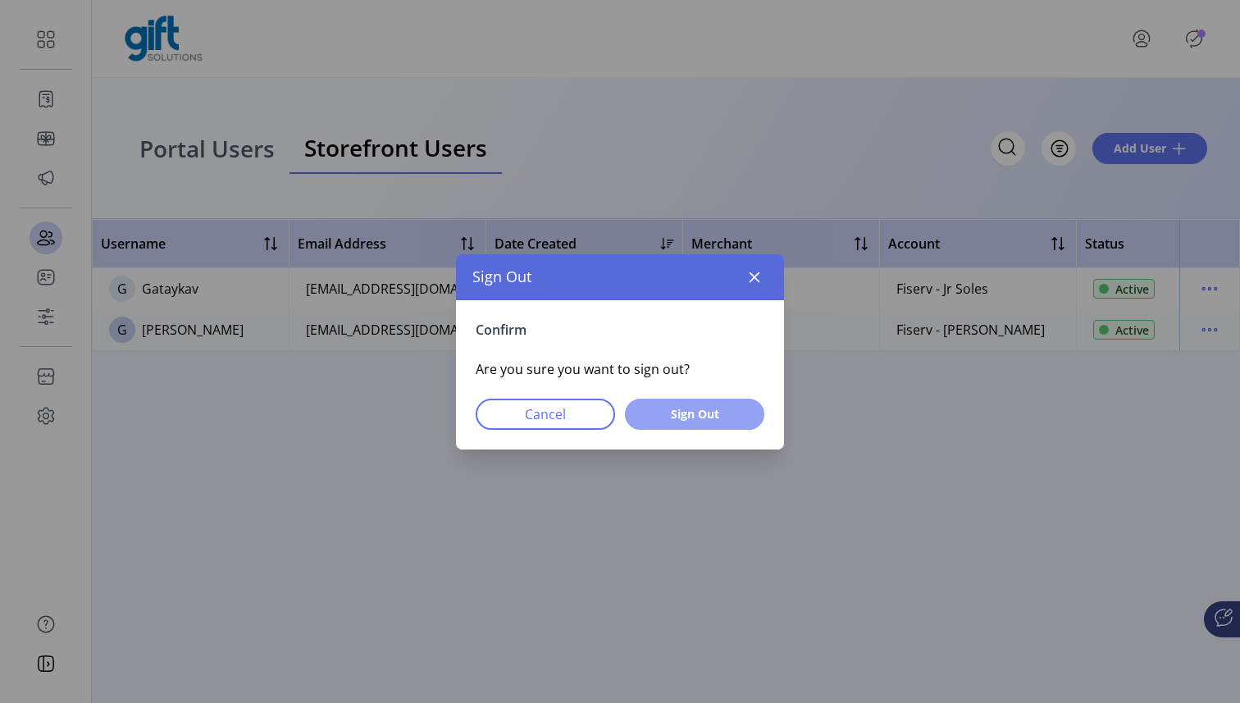
click at [672, 416] on span "Sign Out" at bounding box center [694, 413] width 97 height 17
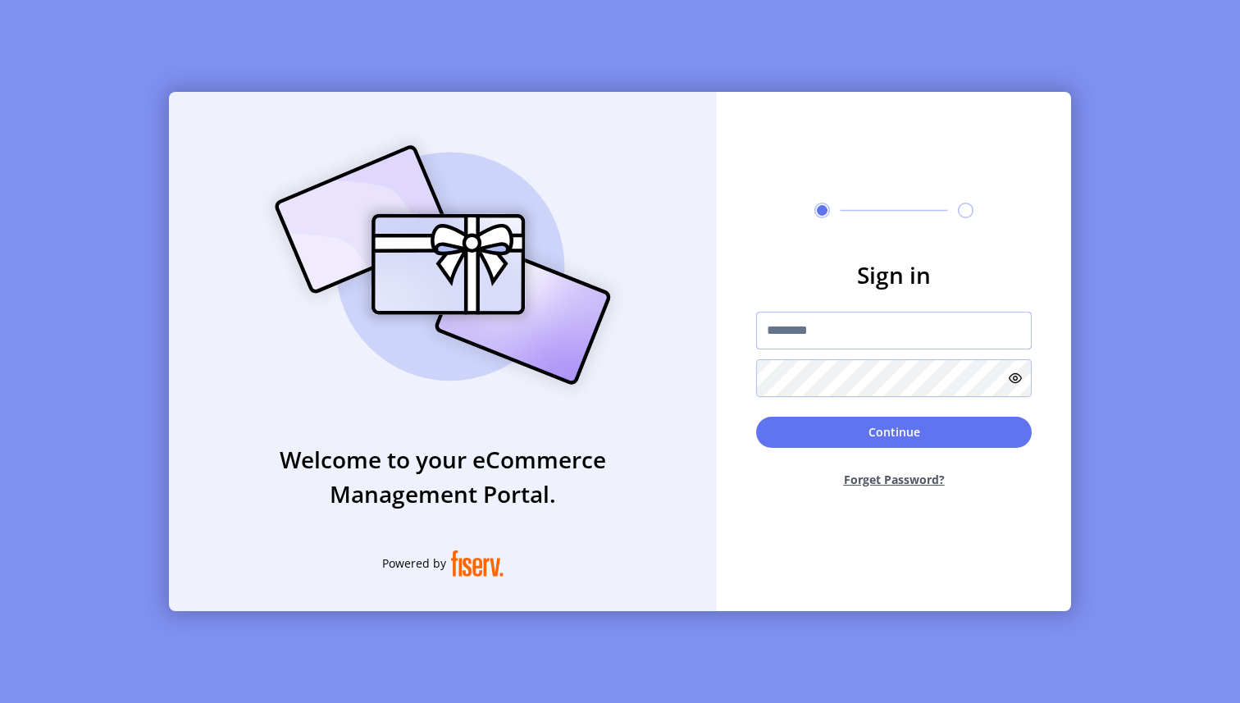
click at [809, 335] on input "text" at bounding box center [894, 331] width 276 height 38
type input "**********"
click at [858, 426] on button "Continue" at bounding box center [894, 432] width 276 height 31
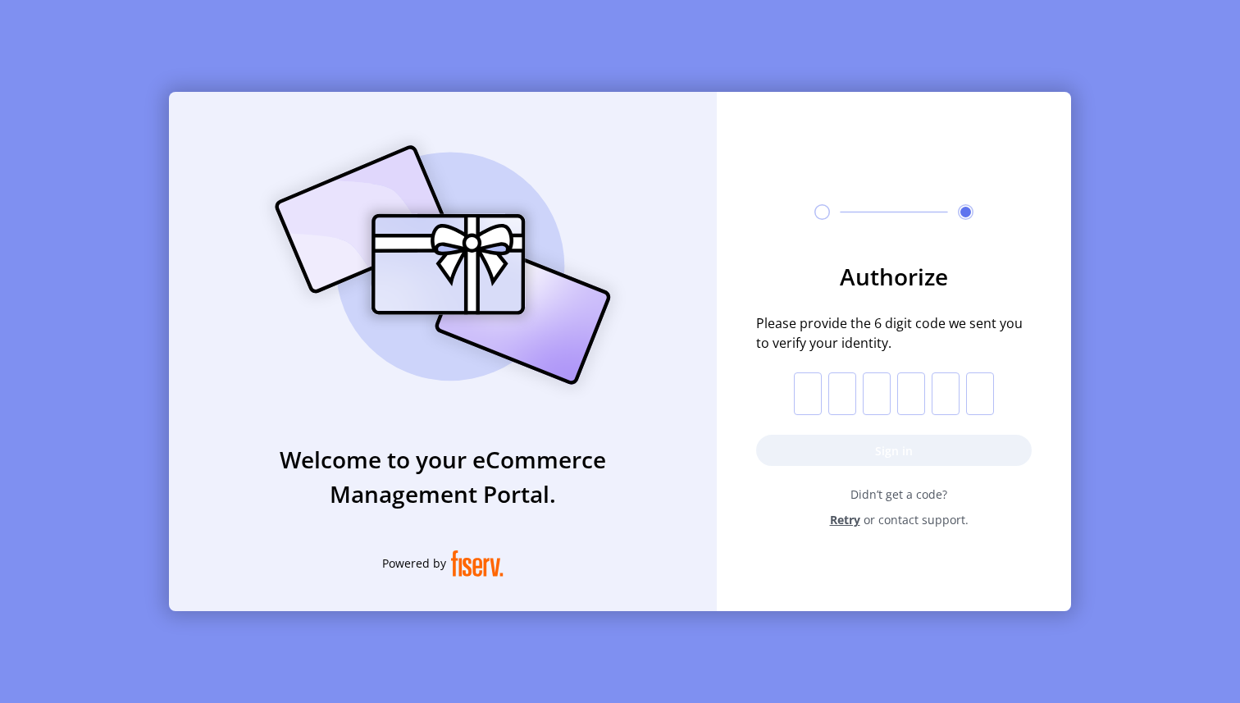
click at [806, 391] on input "text" at bounding box center [808, 393] width 28 height 43
paste input "*"
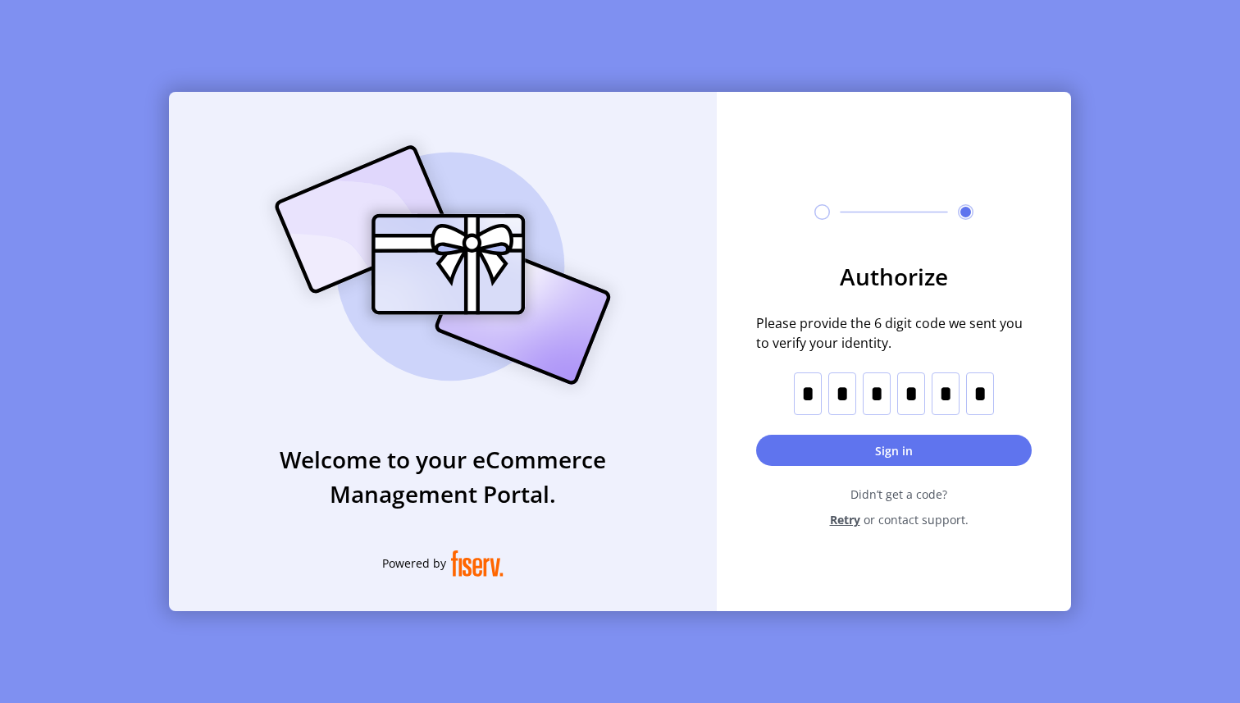
type input "*"
click at [968, 447] on button "Sign in" at bounding box center [894, 450] width 276 height 31
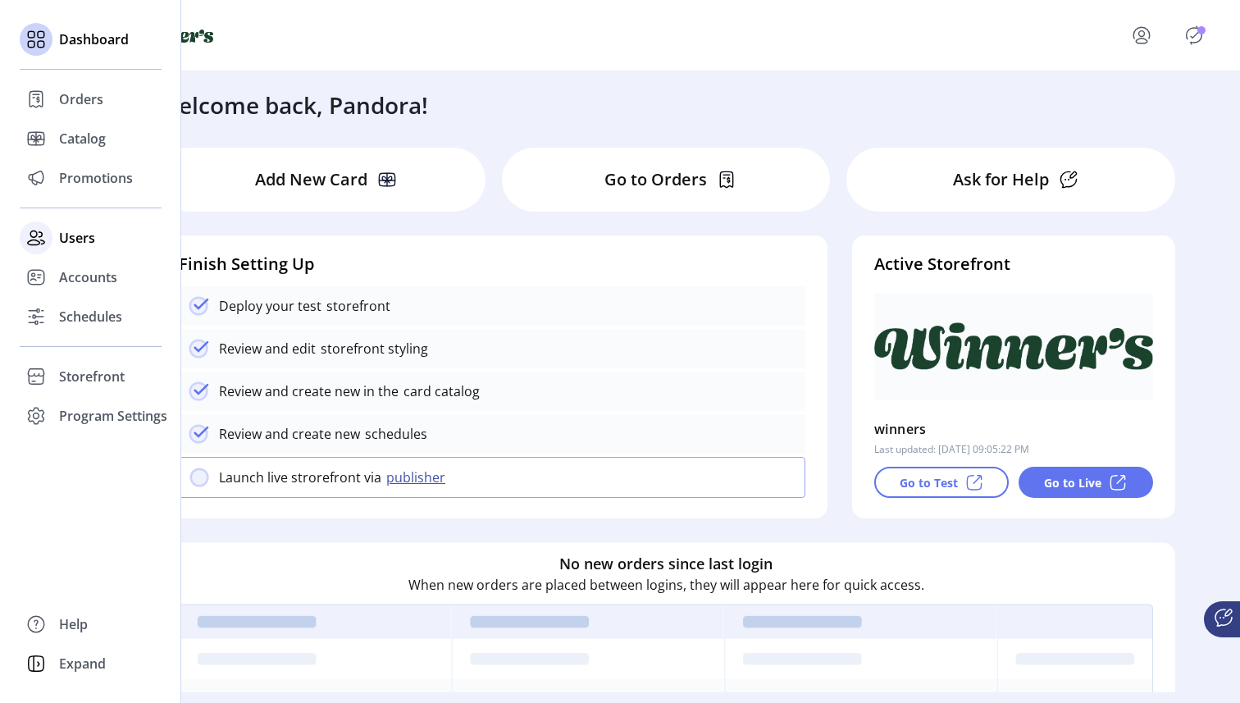
click at [36, 240] on icon at bounding box center [34, 238] width 12 height 14
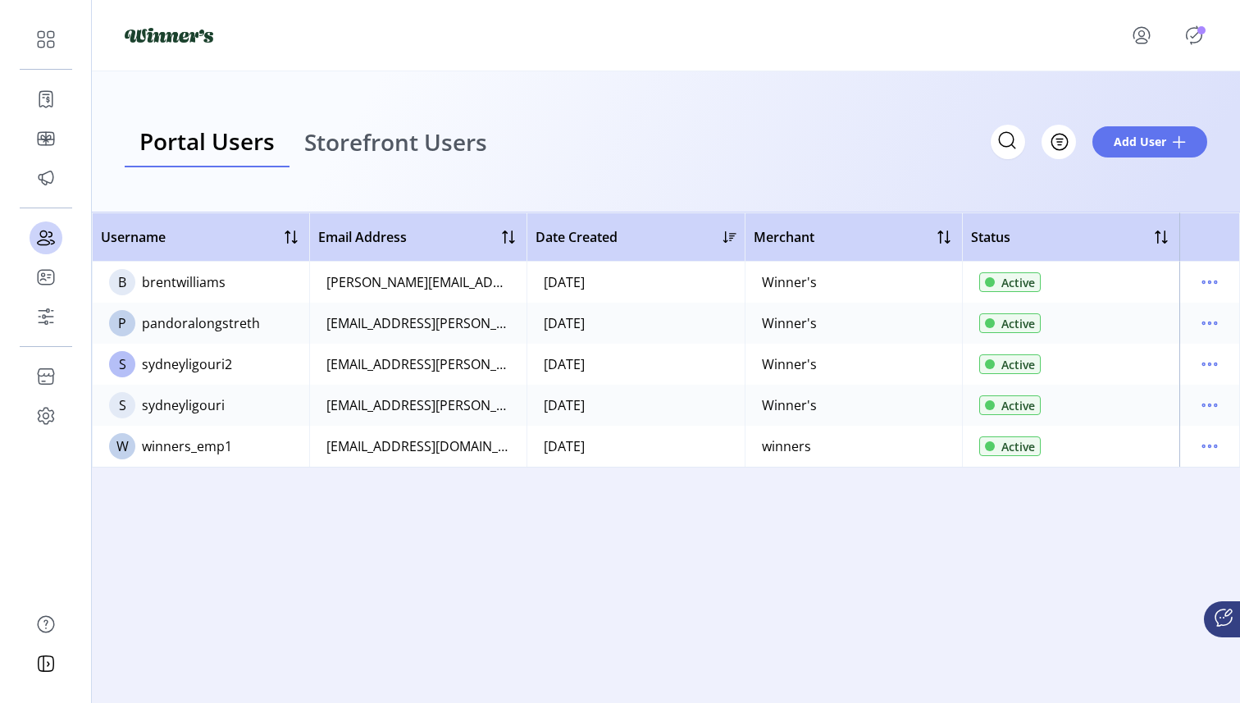
click at [433, 137] on span "Storefront Users" at bounding box center [395, 141] width 183 height 23
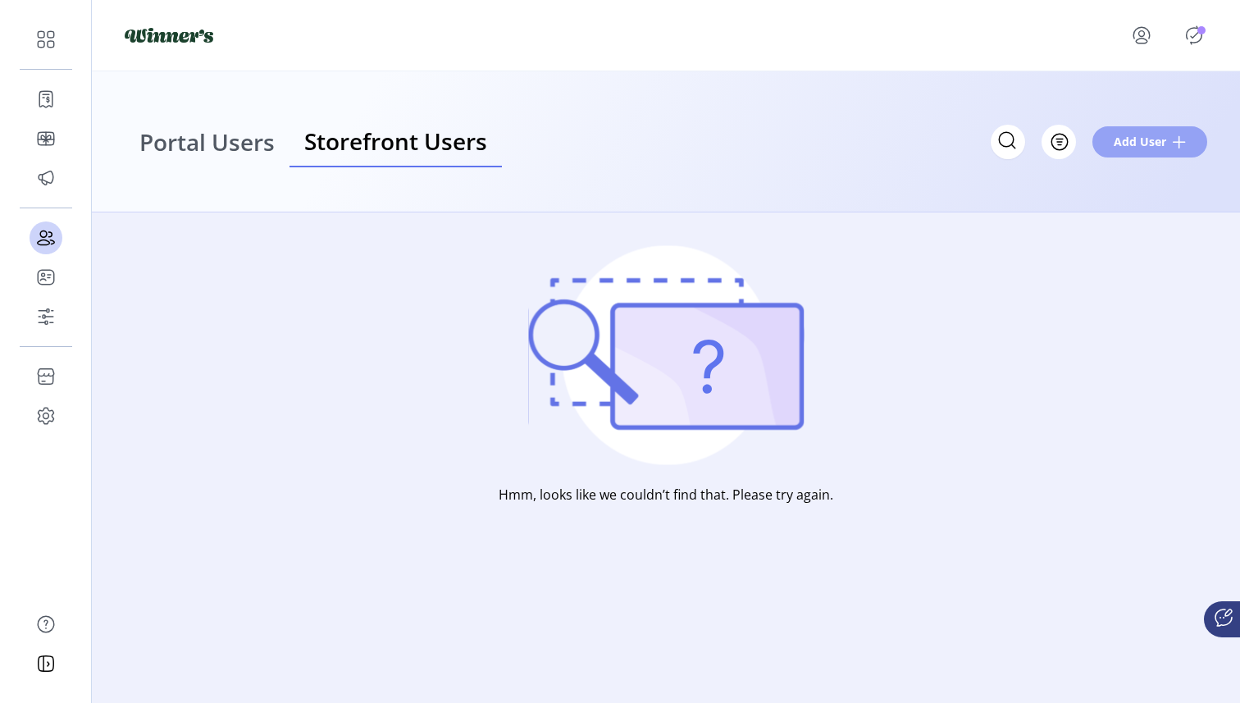
click at [1168, 141] on button "Add User" at bounding box center [1150, 141] width 115 height 31
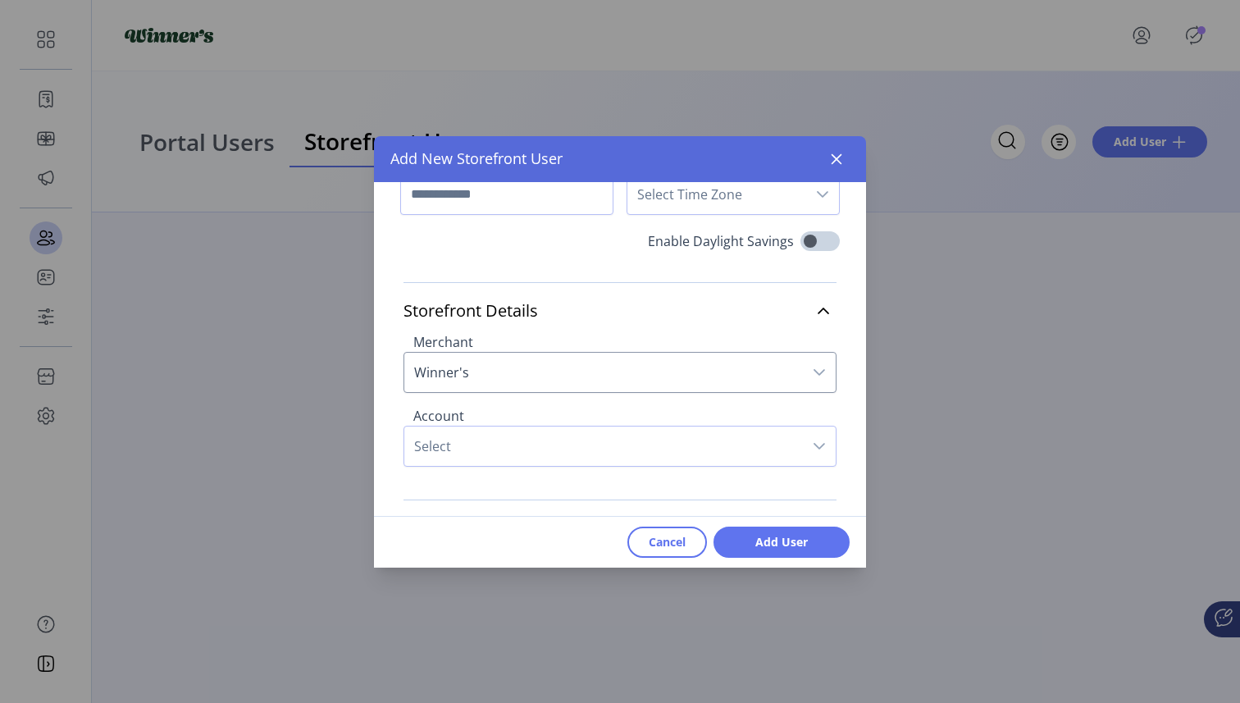
scroll to position [162, 0]
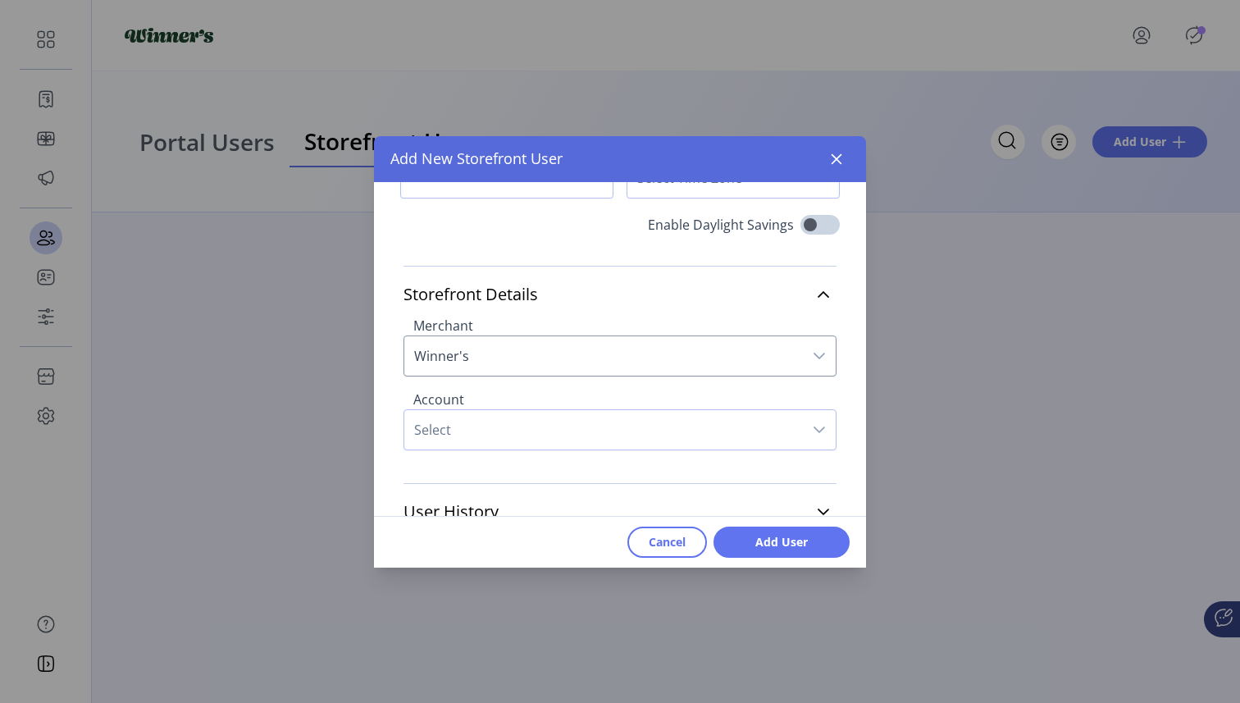
click at [585, 363] on span "Winner's" at bounding box center [603, 355] width 399 height 39
click at [609, 352] on span "Winner's" at bounding box center [603, 355] width 399 height 39
click at [656, 426] on span "Select" at bounding box center [603, 429] width 399 height 39
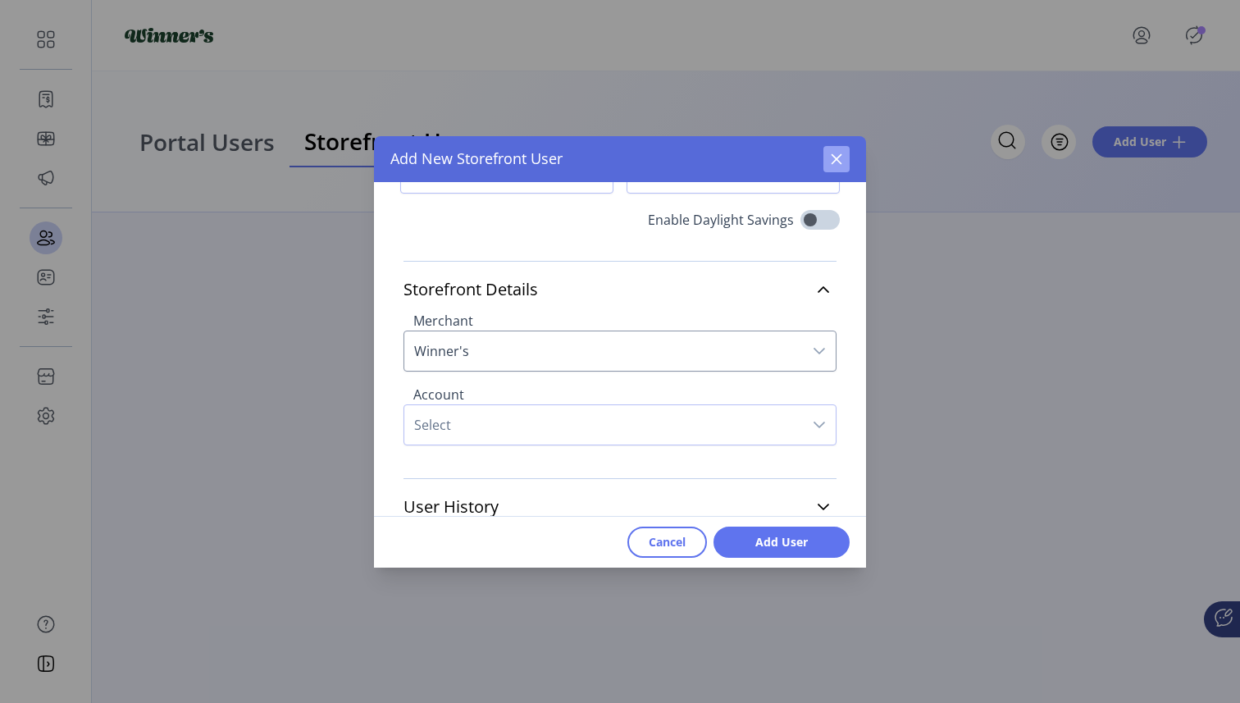
click at [840, 155] on icon "button" at bounding box center [837, 158] width 11 height 11
